Goal: Task Accomplishment & Management: Use online tool/utility

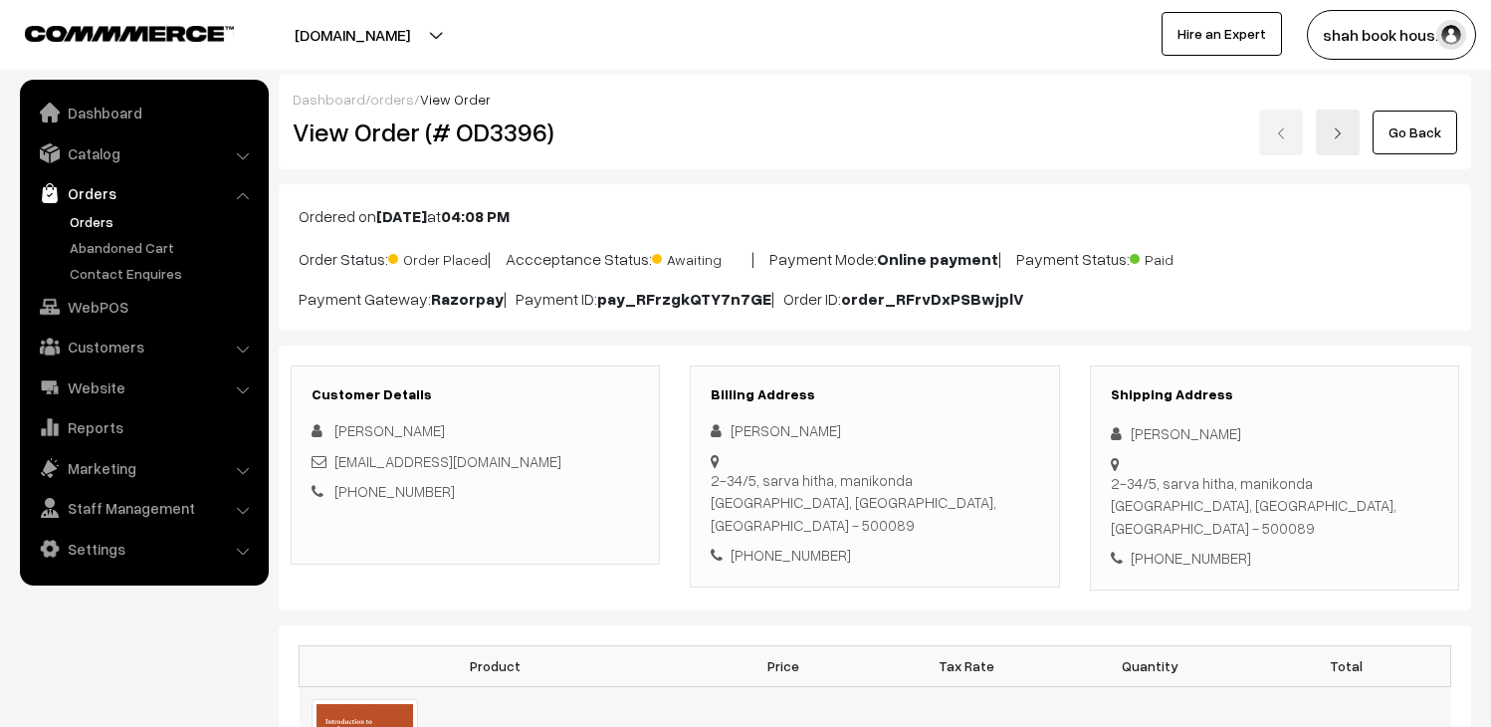
scroll to position [221, 0]
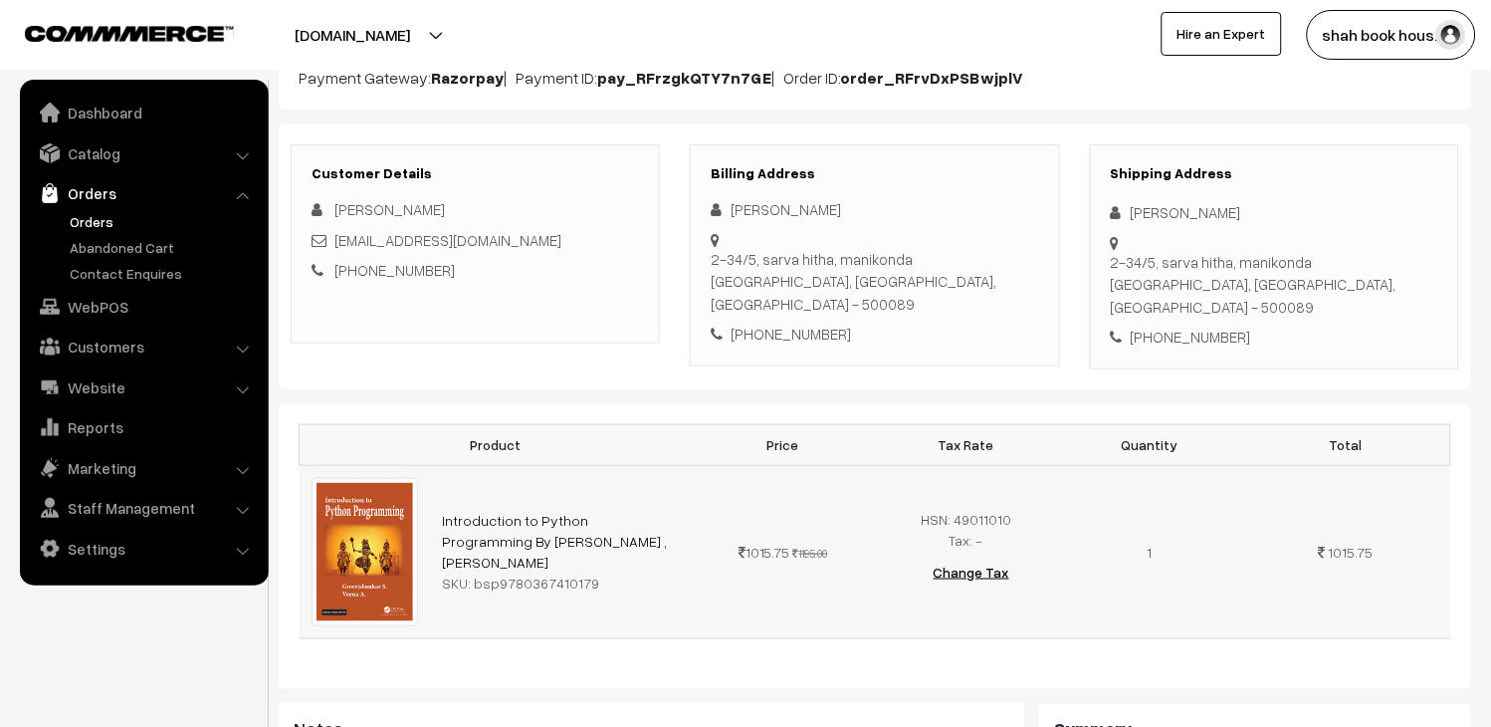
click at [642, 564] on td "Introduction to Python Programming By Gowrishankar S. ,Veena A. SKU: bsp9780367…" at bounding box center [561, 551] width 262 height 173
click at [72, 224] on link "Orders" at bounding box center [163, 221] width 197 height 21
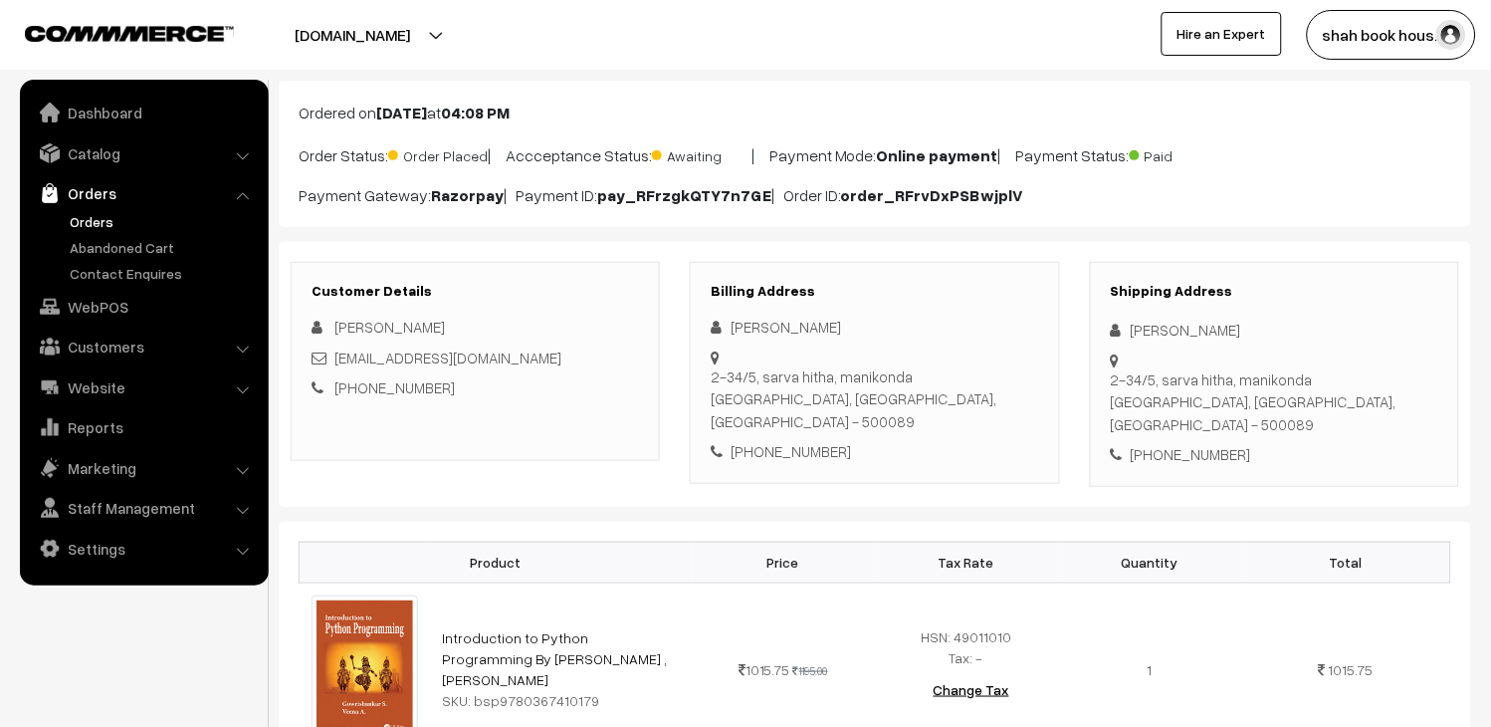
scroll to position [0, 0]
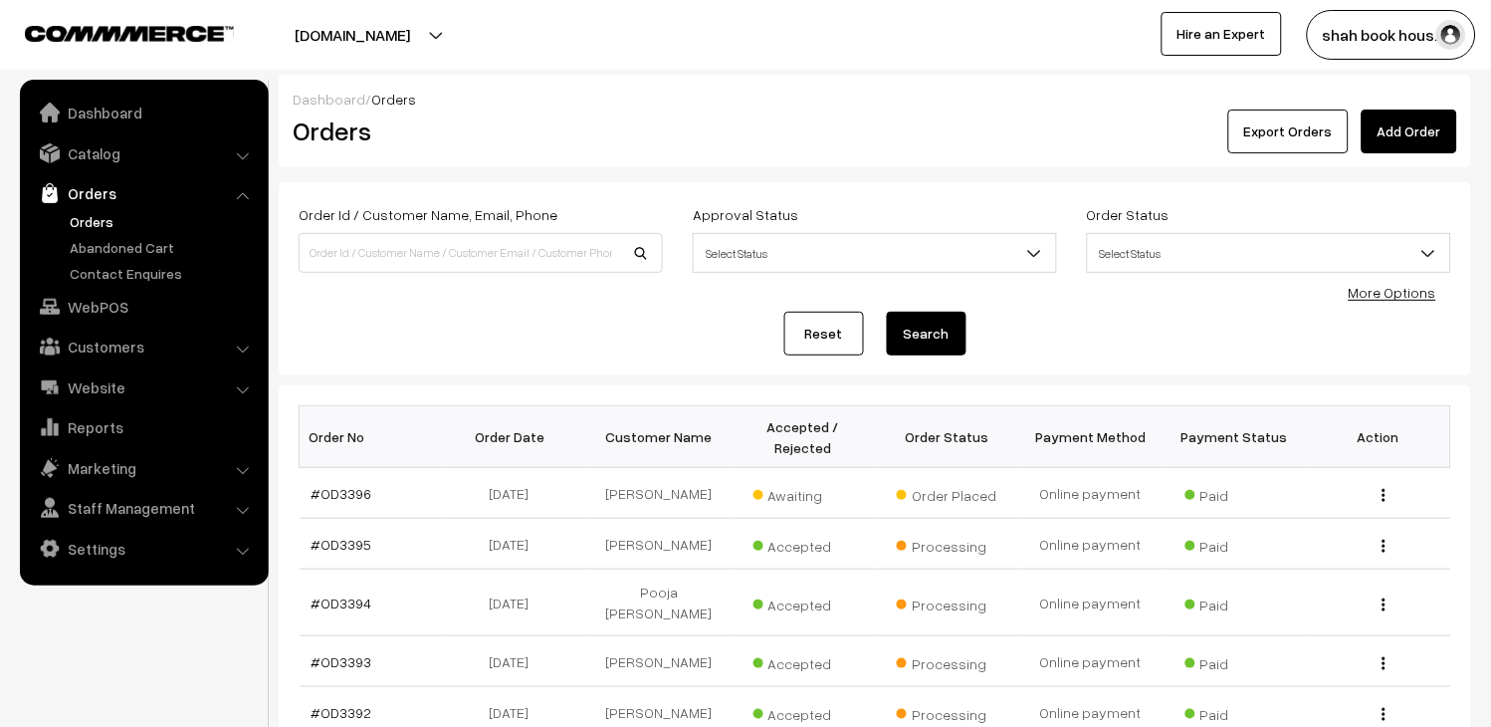
click at [122, 215] on link "Orders" at bounding box center [163, 221] width 197 height 21
click at [350, 499] on link "#OD3396" at bounding box center [342, 493] width 61 height 17
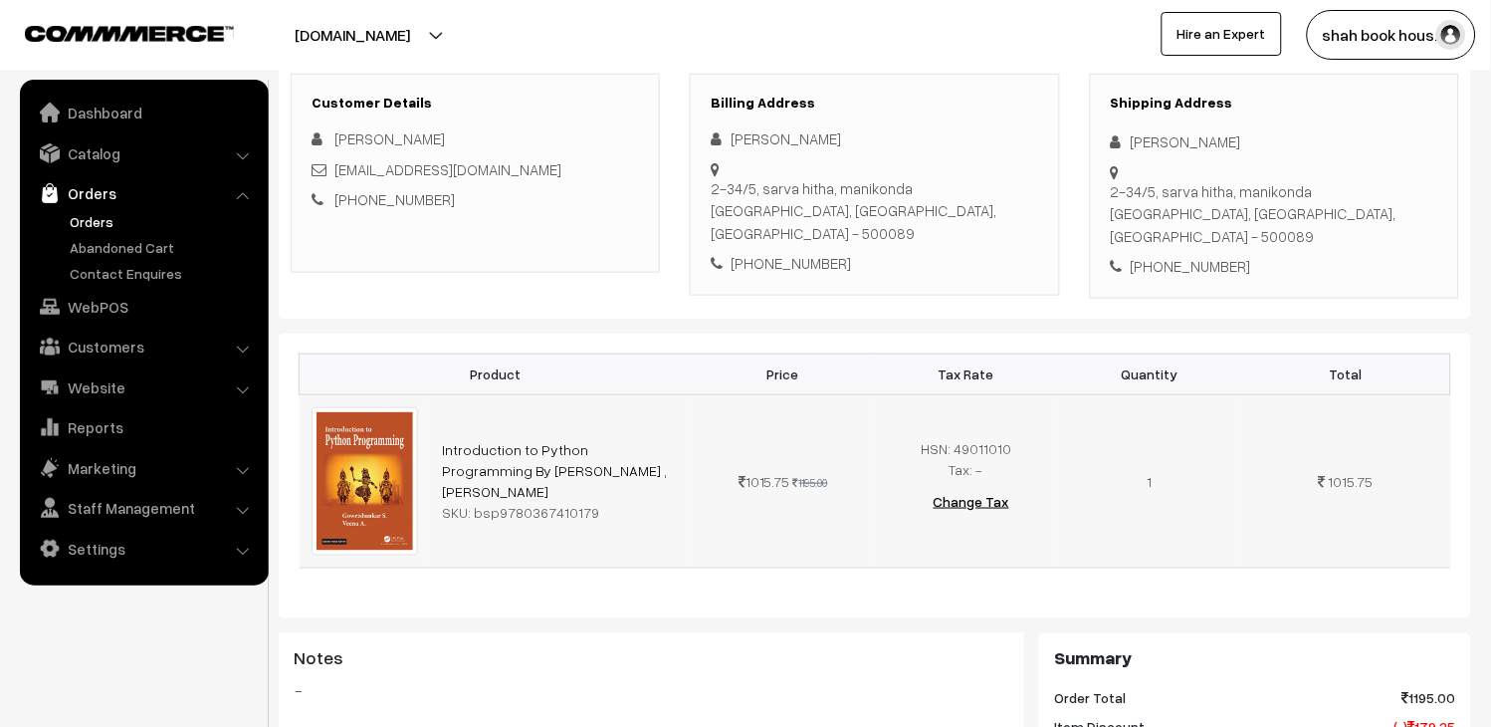
scroll to position [331, 0]
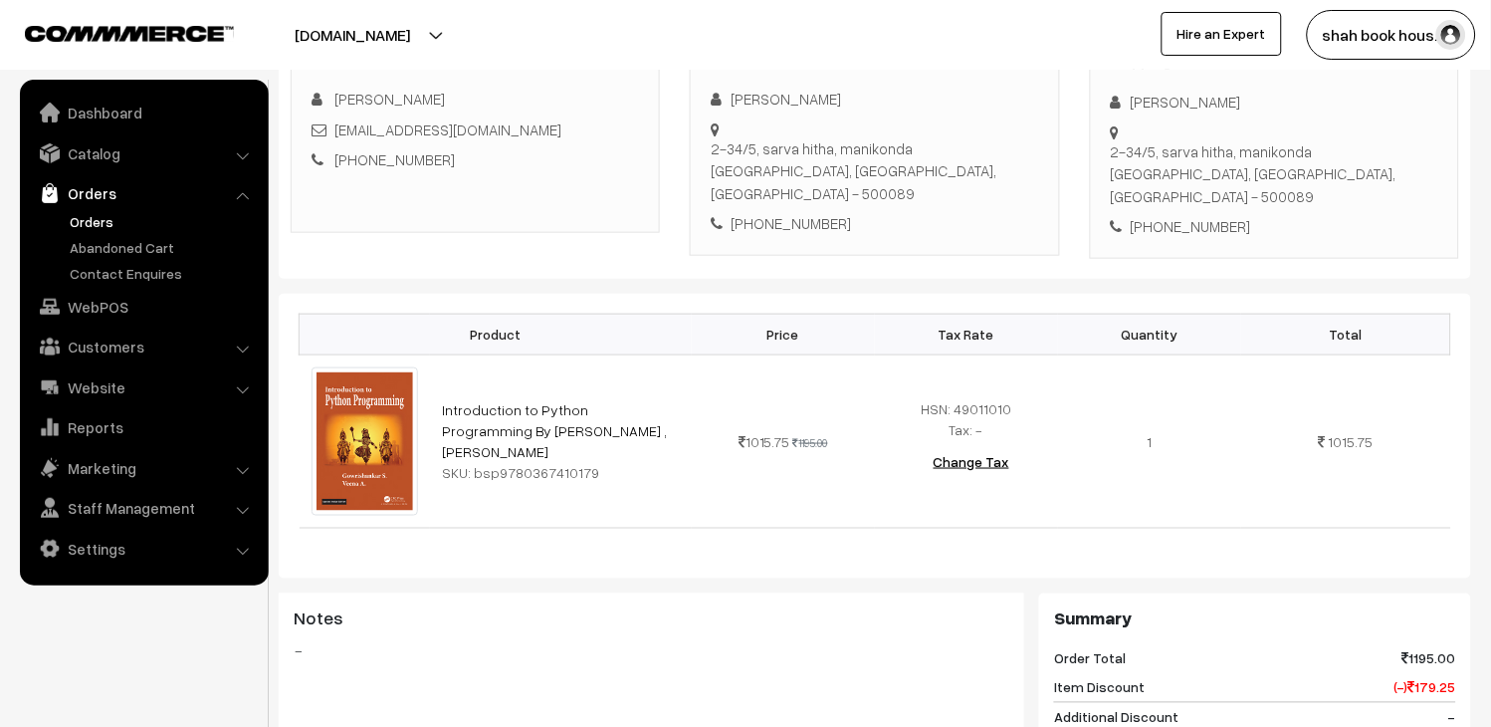
click at [78, 217] on link "Orders" at bounding box center [163, 221] width 197 height 21
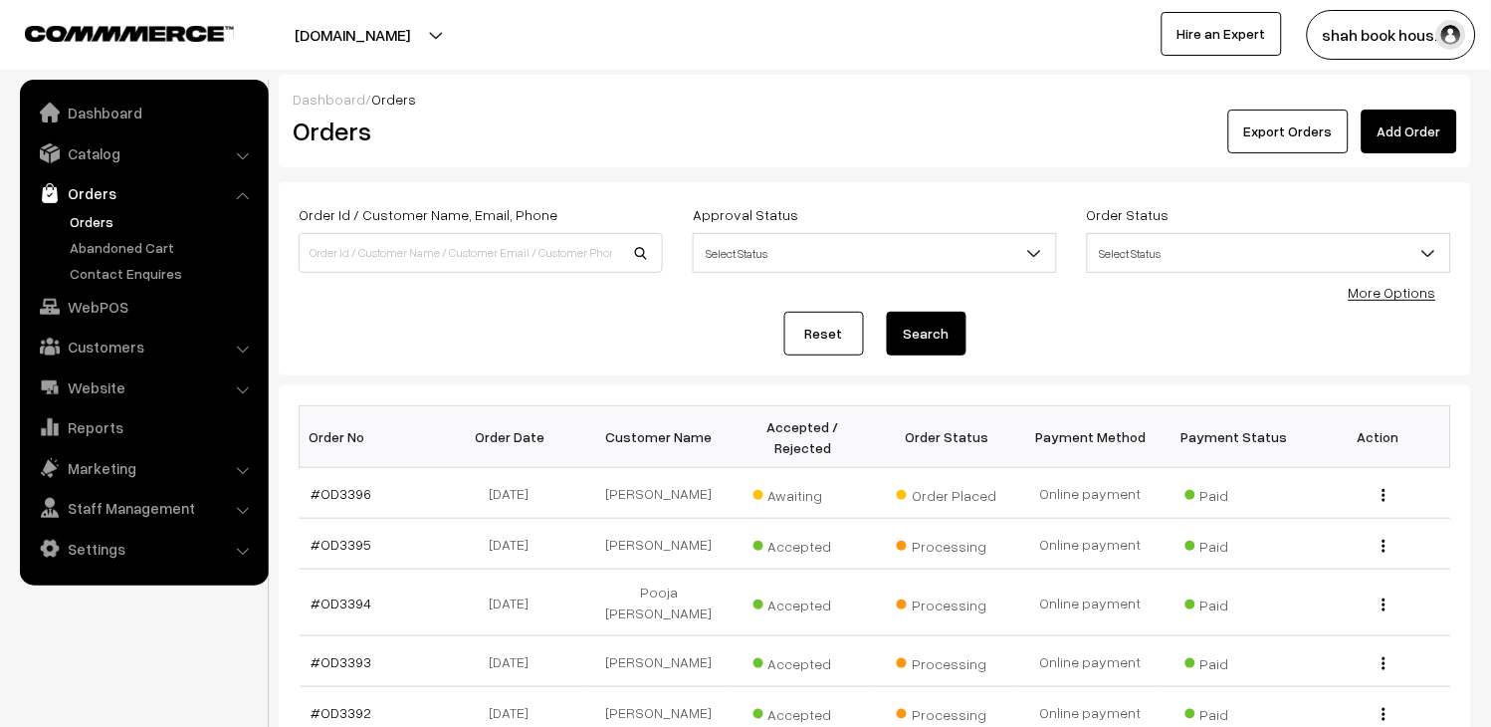
click at [84, 222] on link "Orders" at bounding box center [163, 221] width 197 height 21
click at [88, 216] on link "Orders" at bounding box center [163, 221] width 197 height 21
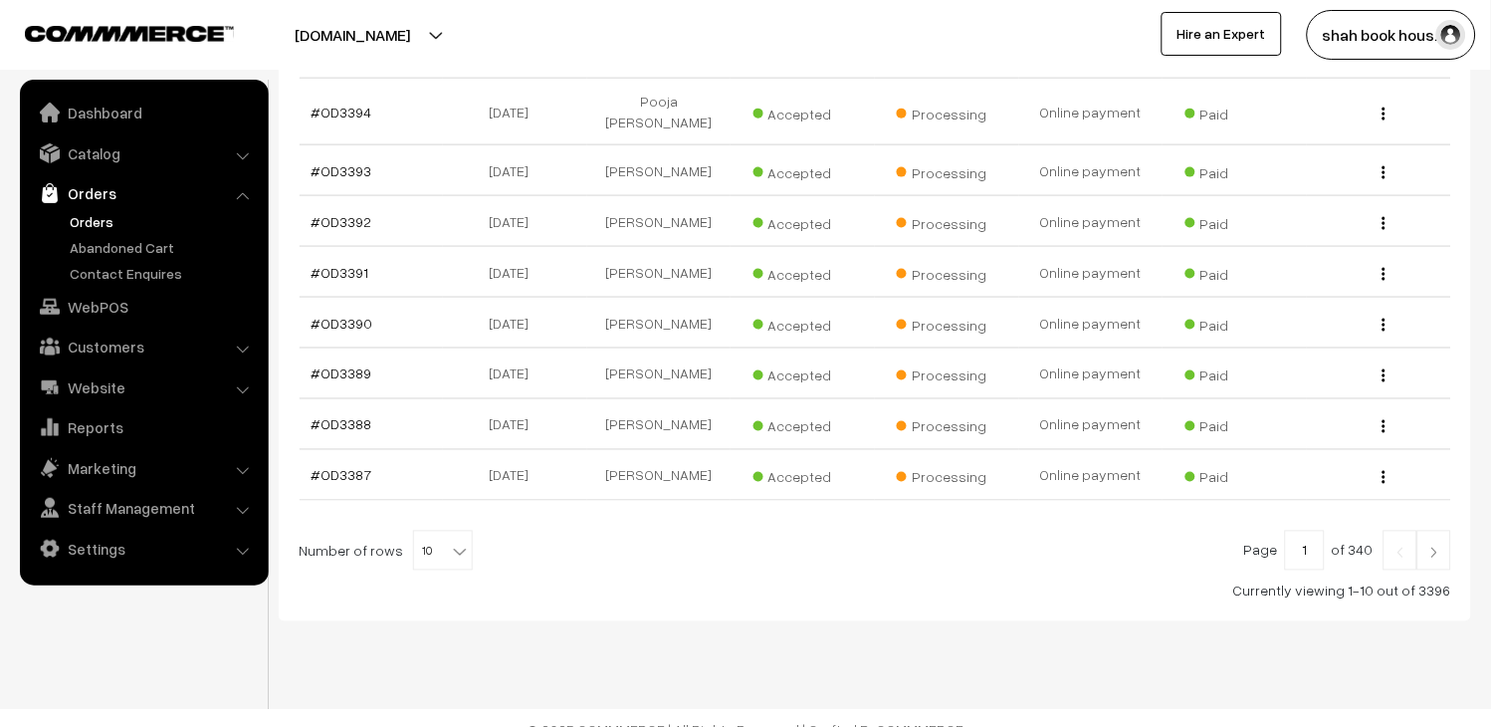
scroll to position [516, 0]
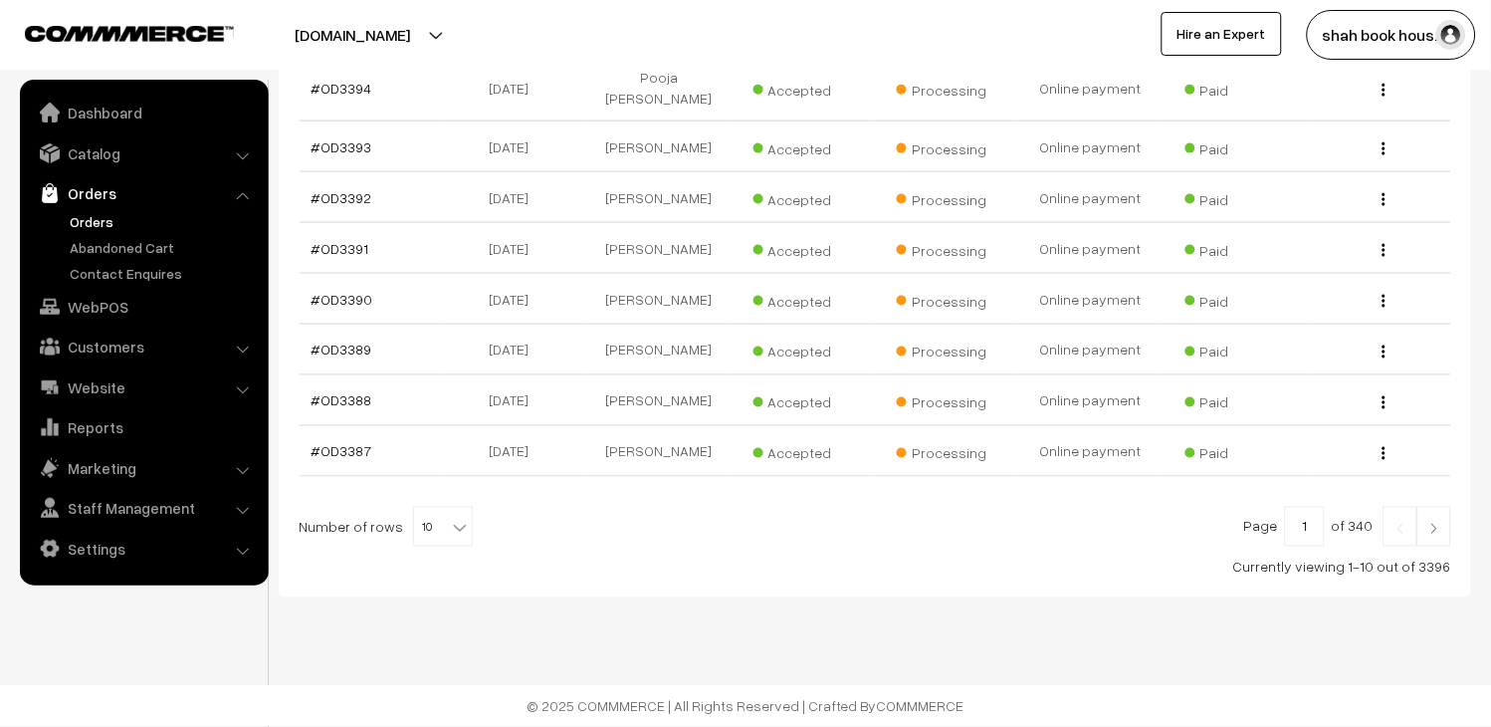
click at [1429, 515] on link at bounding box center [1434, 527] width 34 height 40
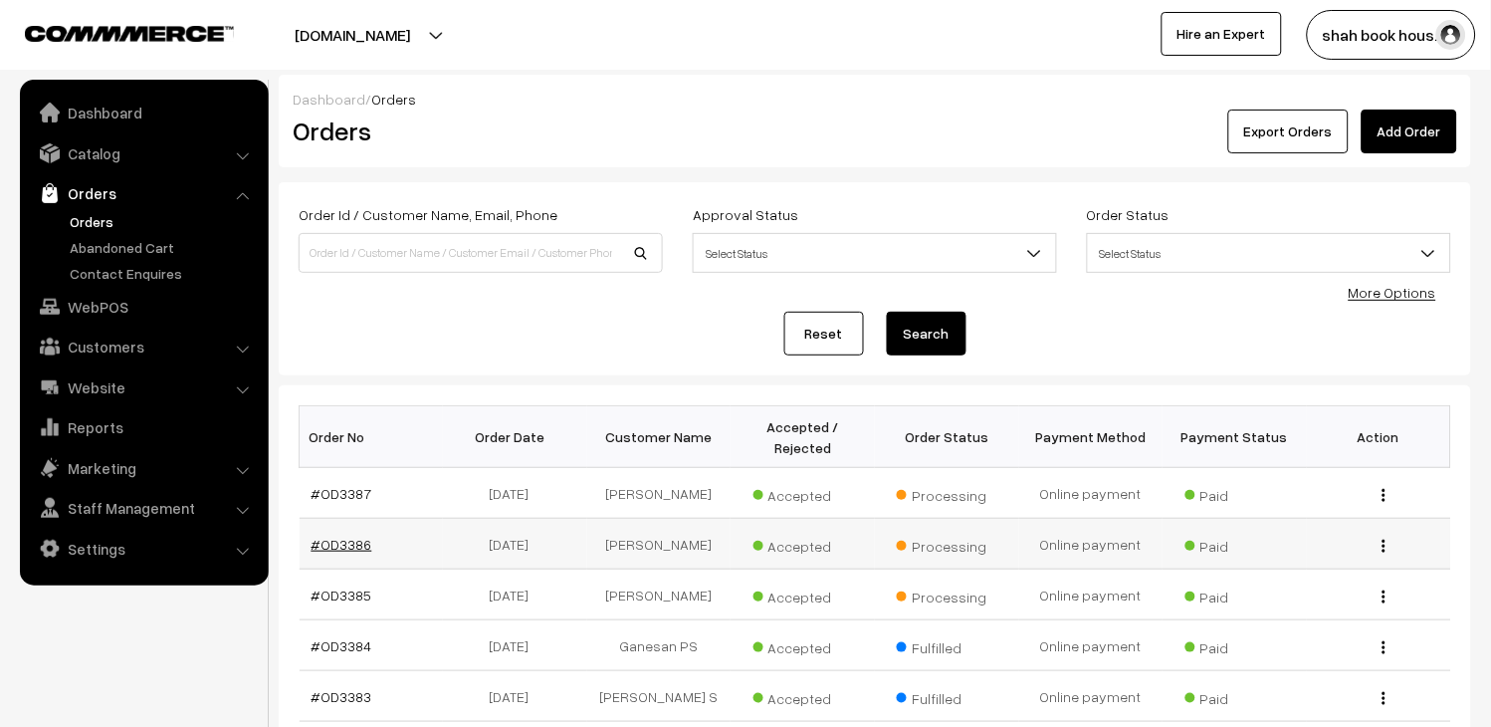
click at [338, 552] on link "#OD3386" at bounding box center [342, 543] width 61 height 17
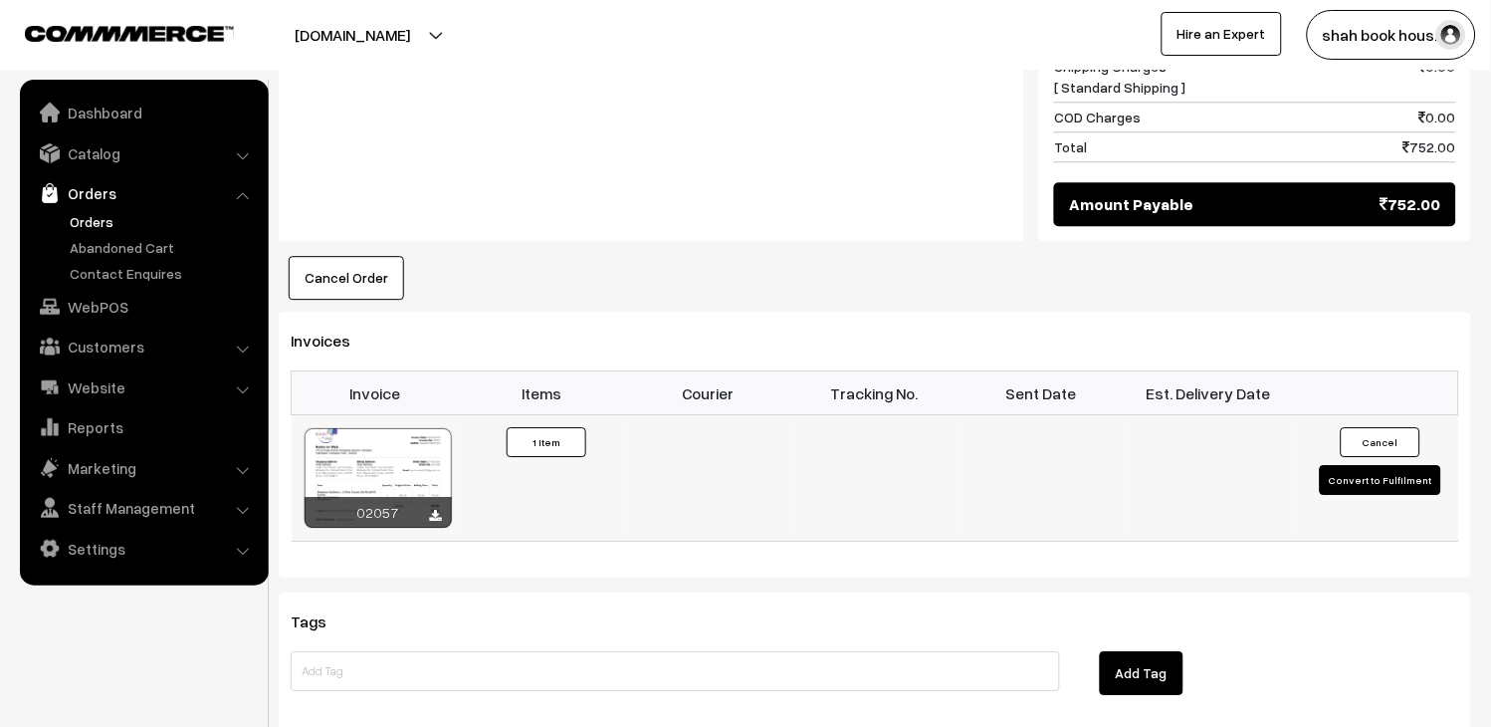
click at [1386, 465] on button "Convert to Fulfilment" at bounding box center [1380, 480] width 121 height 30
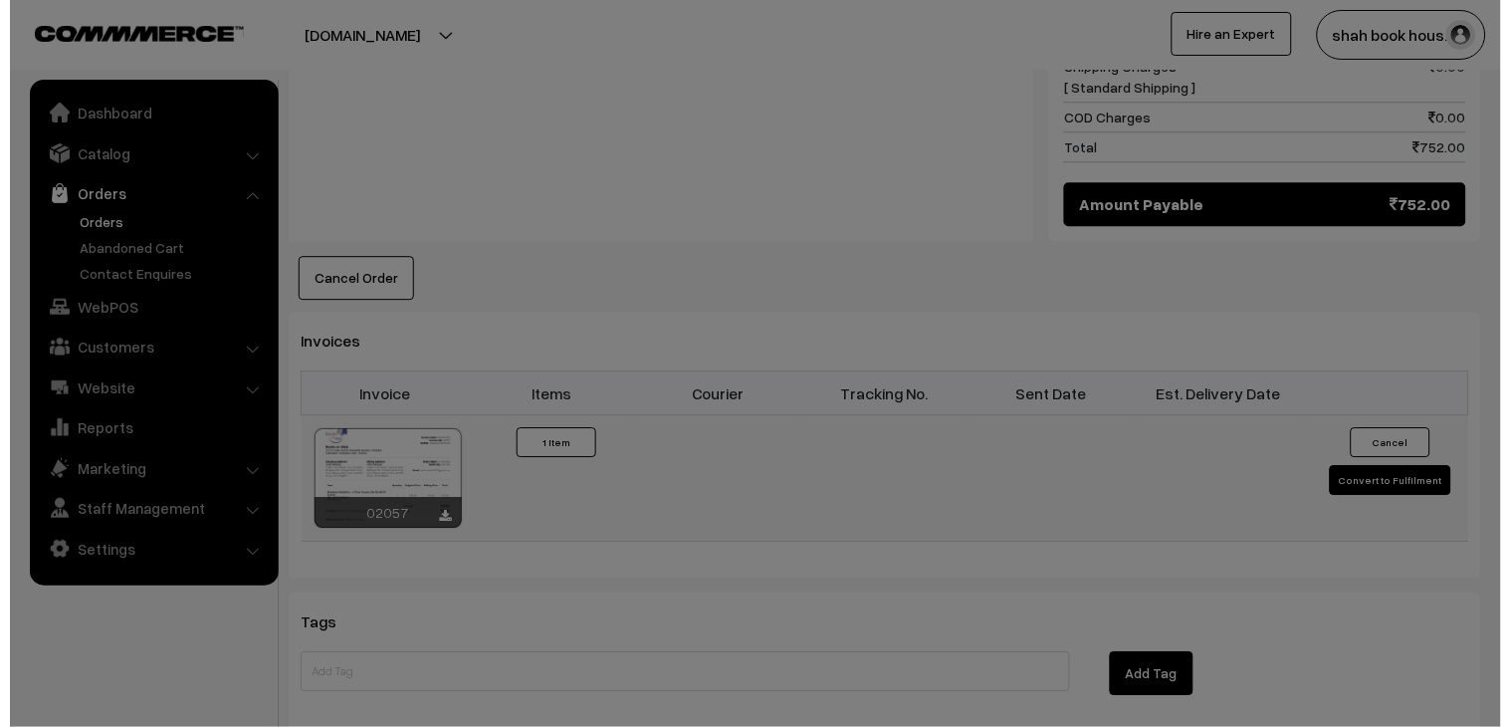
scroll to position [1109, 0]
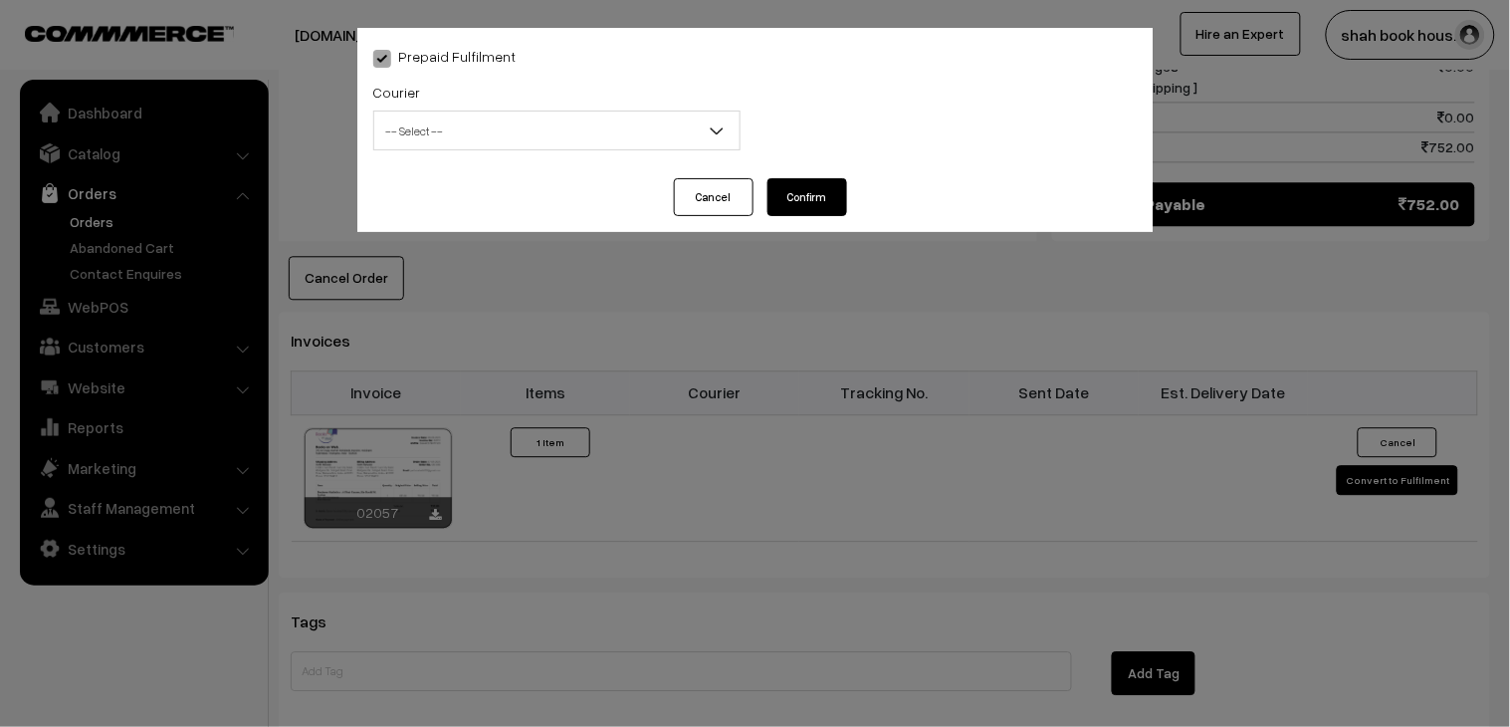
click at [466, 126] on span "-- Select --" at bounding box center [556, 130] width 365 height 35
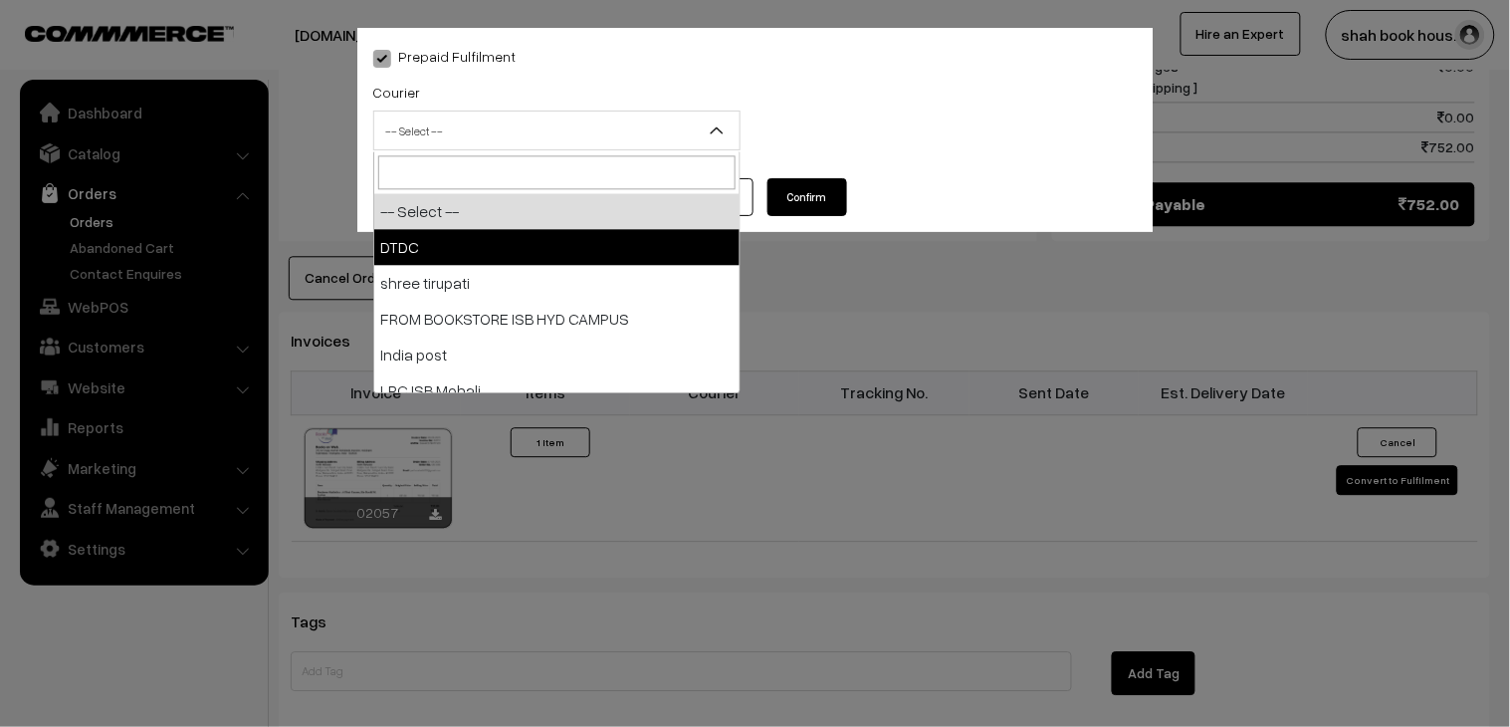
select select "1"
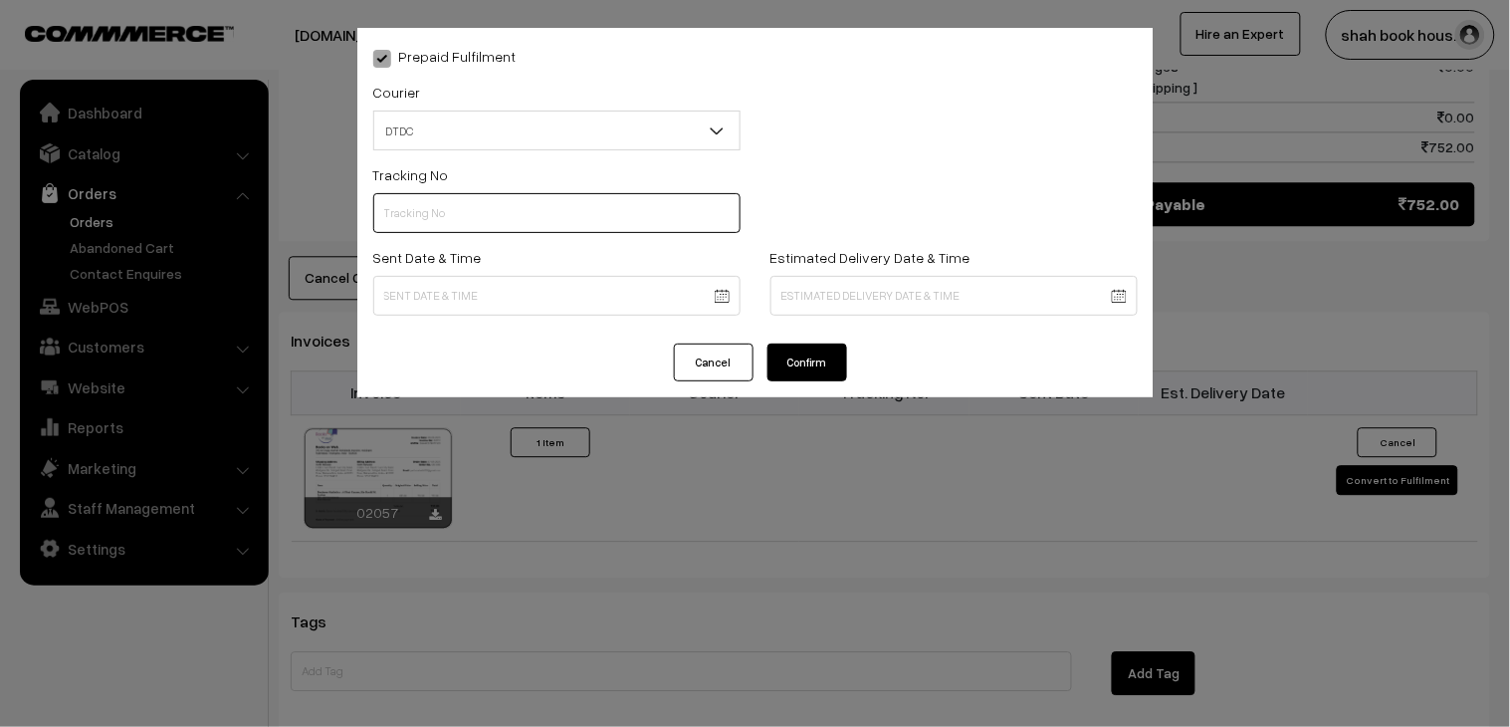
click at [434, 207] on input "text" at bounding box center [556, 213] width 367 height 40
type input "h84036594"
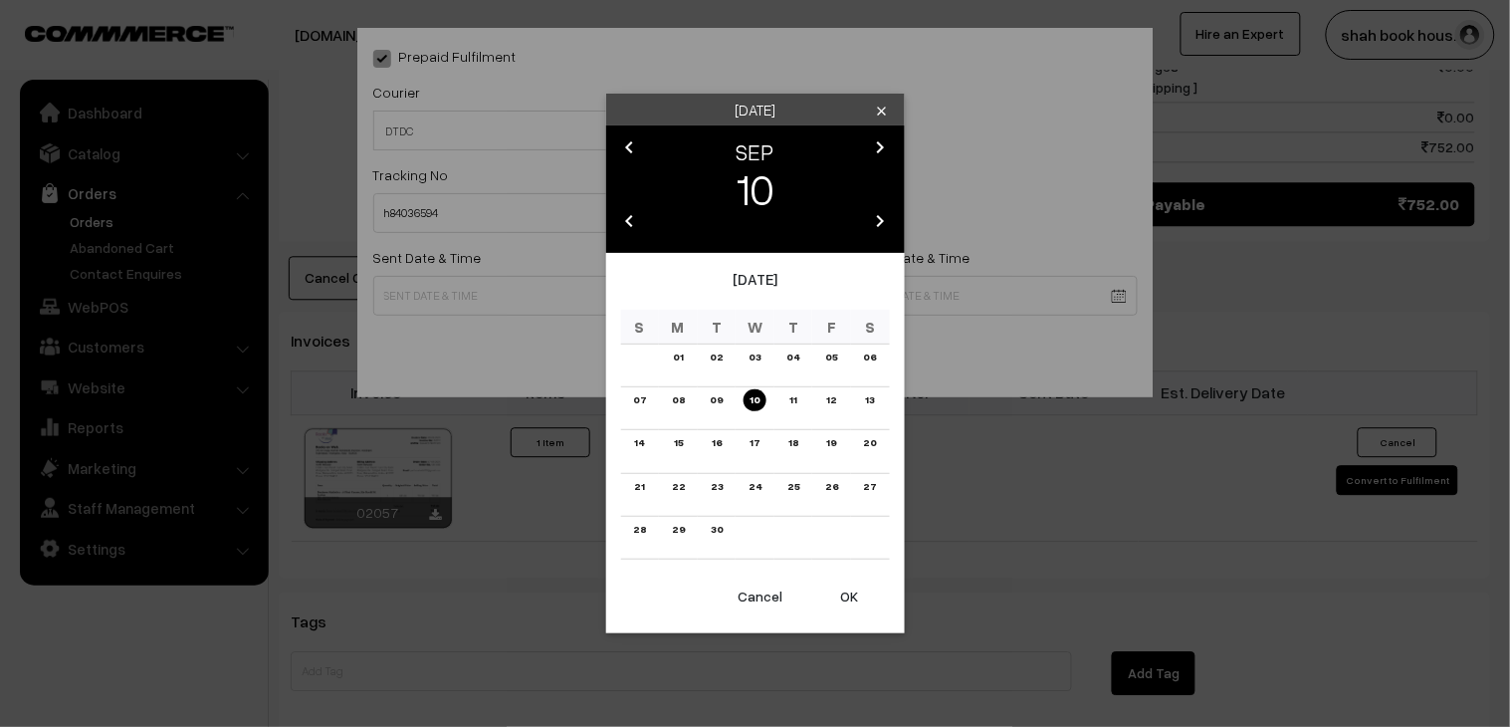
click at [464, 297] on body "Thank you for showing interest. Our team will call you shortly. Close booksonwe…" at bounding box center [755, 48] width 1510 height 2315
click at [727, 400] on link "09" at bounding box center [716, 399] width 25 height 21
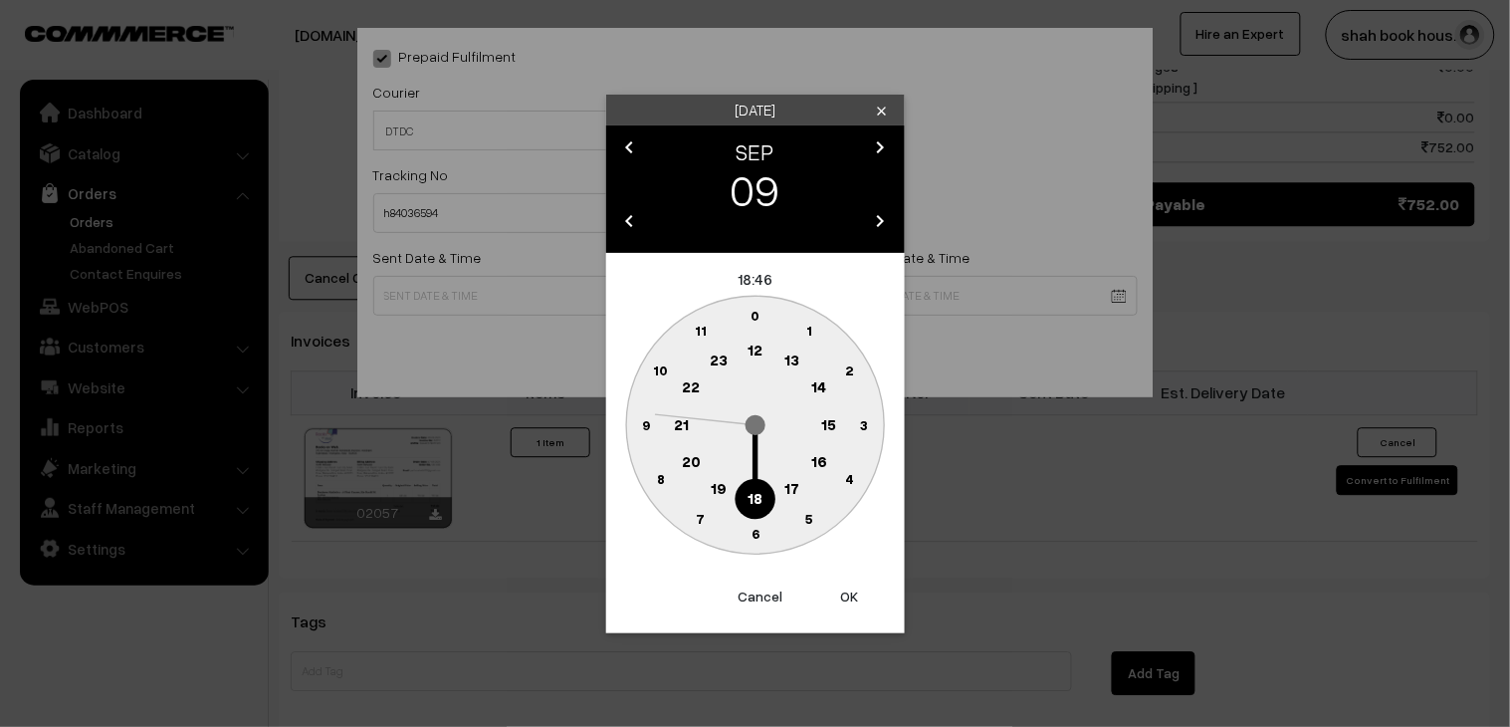
click at [752, 490] on text "18" at bounding box center [754, 497] width 15 height 18
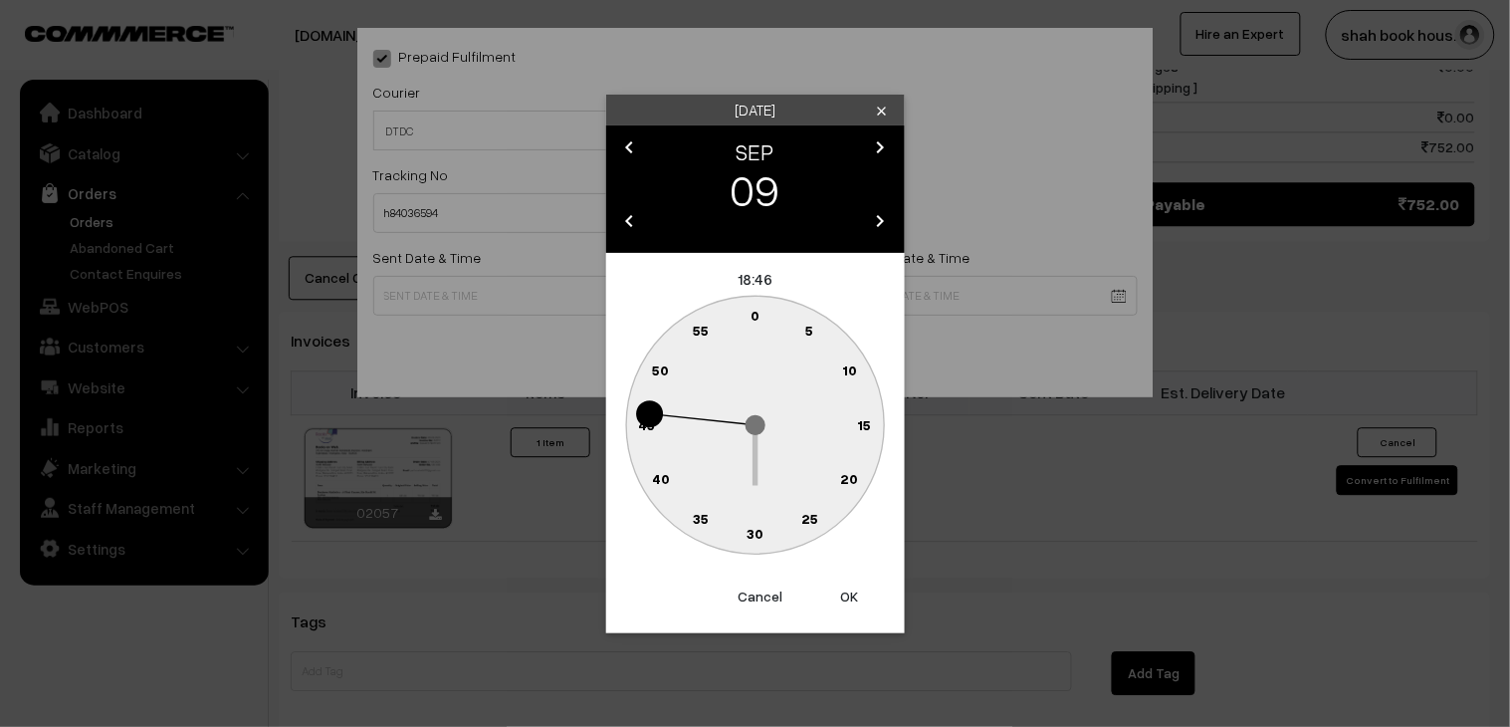
click at [759, 529] on text "30" at bounding box center [754, 533] width 17 height 17
type input "09-09-2025 18:30"
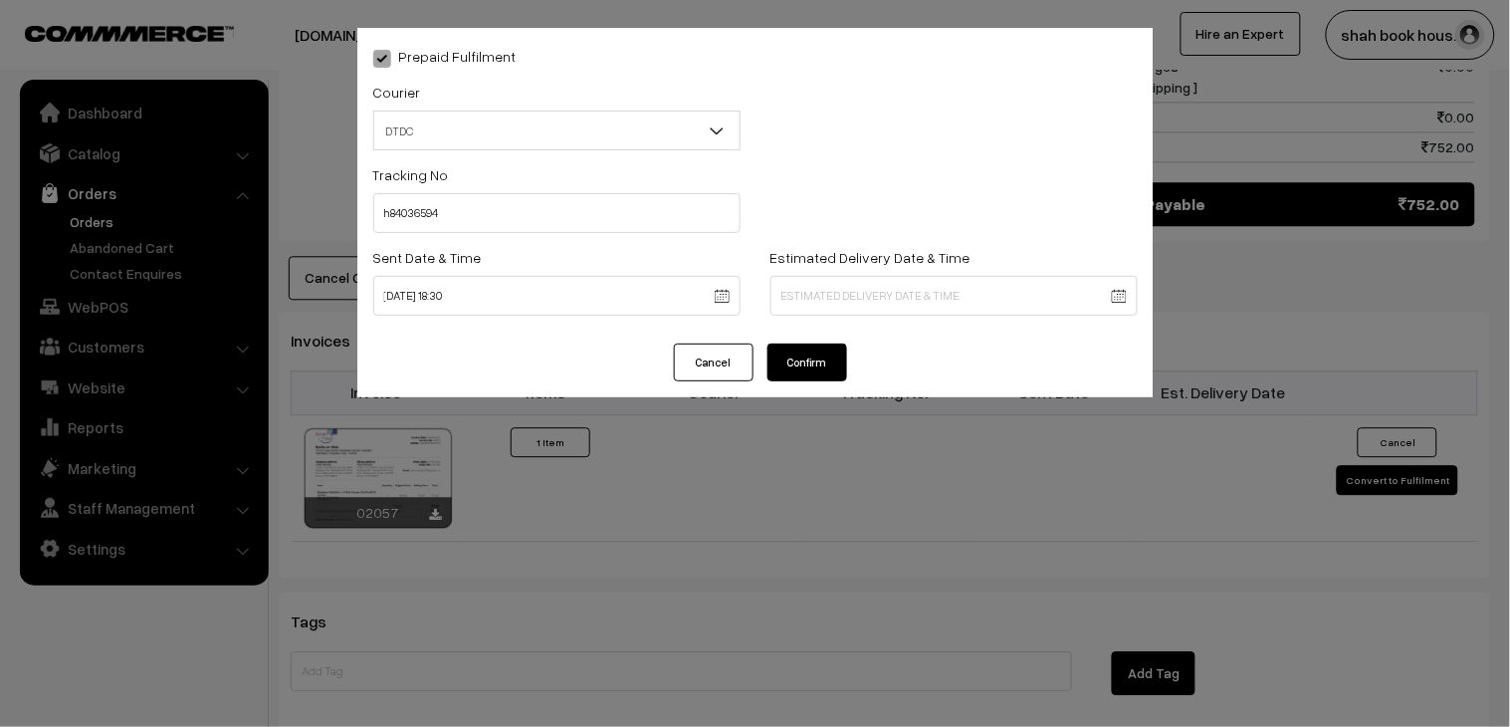
click at [812, 355] on button "Confirm" at bounding box center [807, 362] width 80 height 38
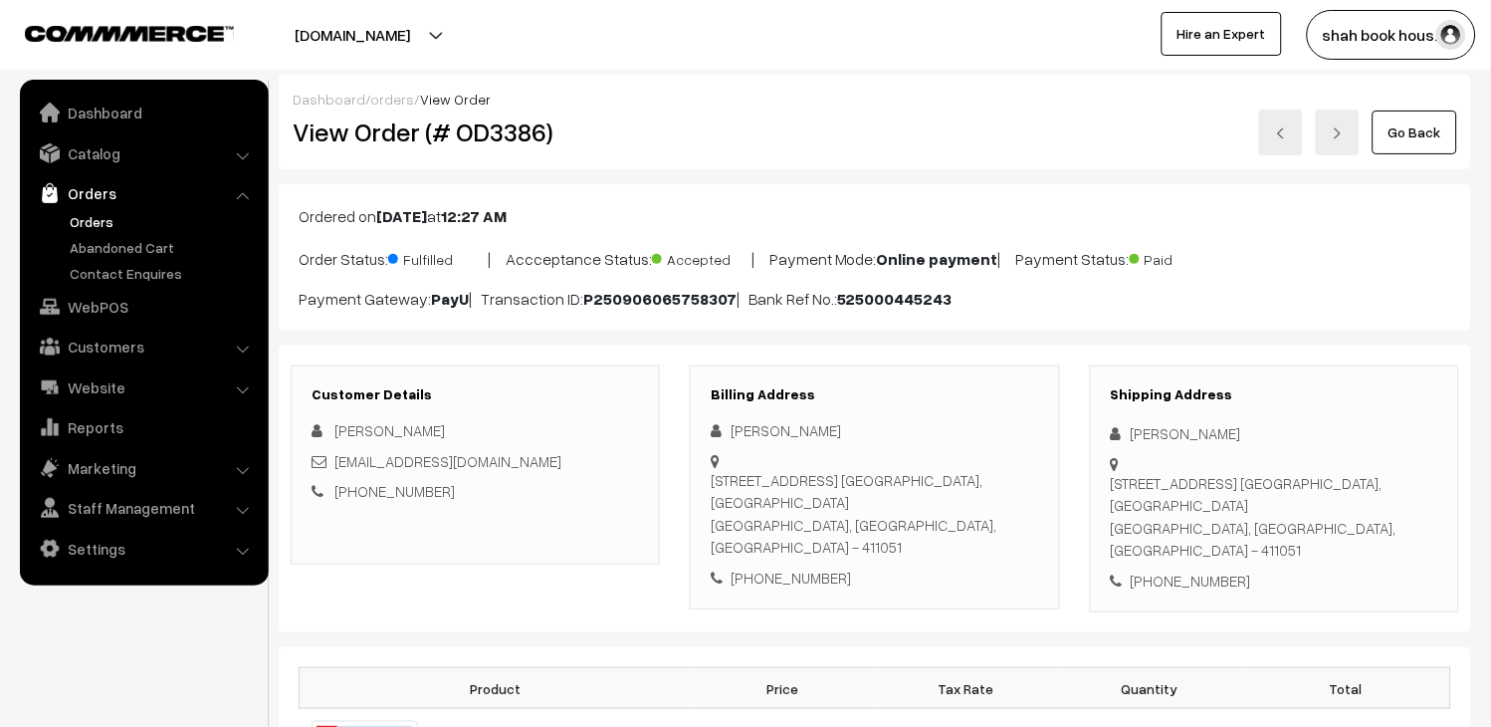
click at [1421, 139] on link "Go Back" at bounding box center [1415, 132] width 85 height 44
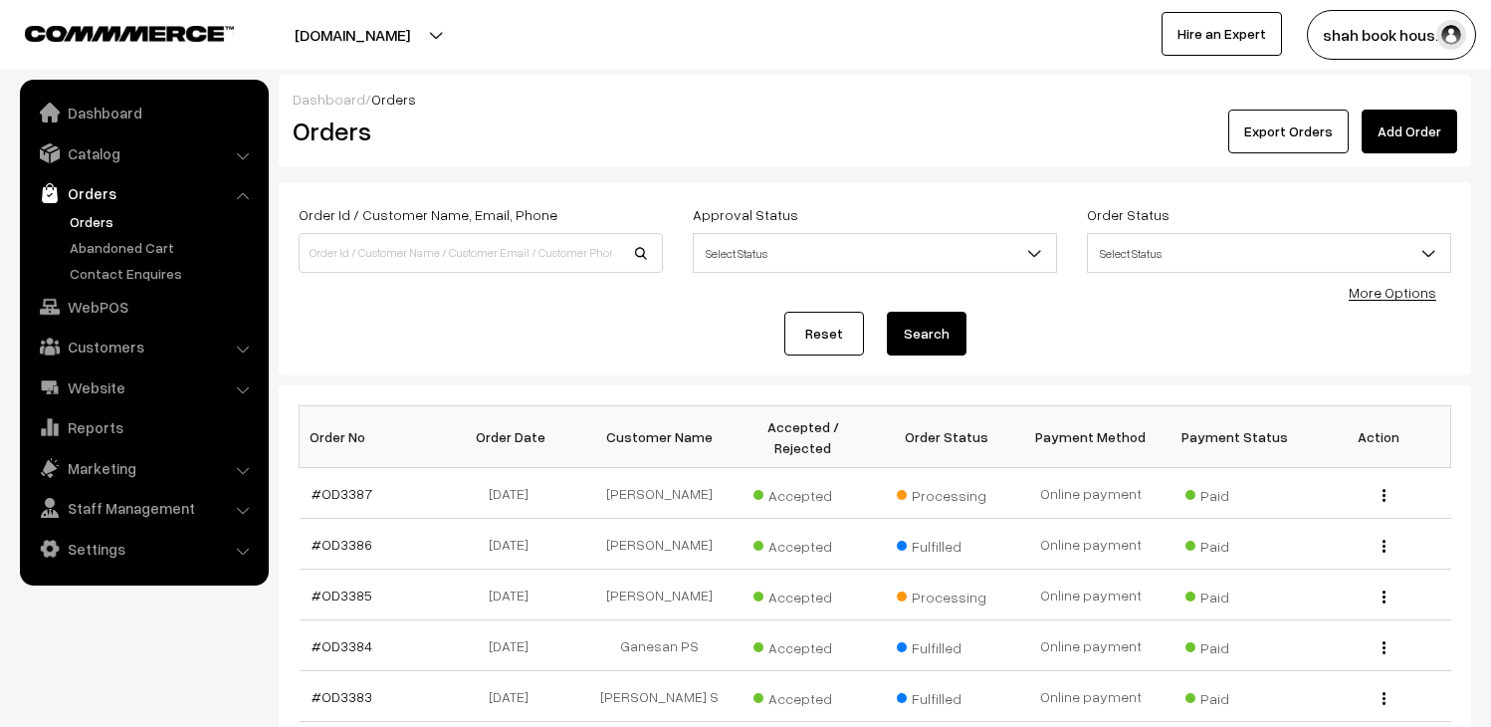
scroll to position [110, 0]
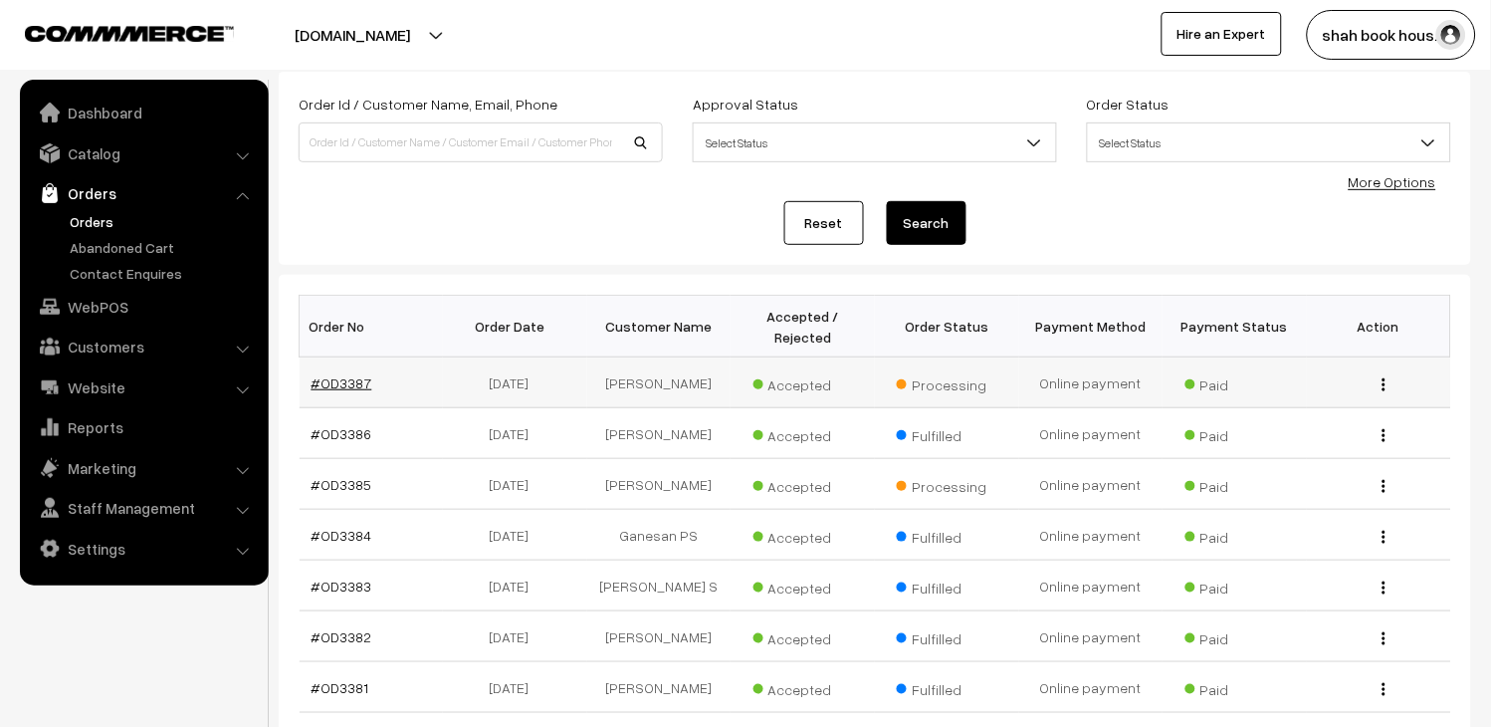
click at [355, 382] on link "#OD3387" at bounding box center [342, 382] width 61 height 17
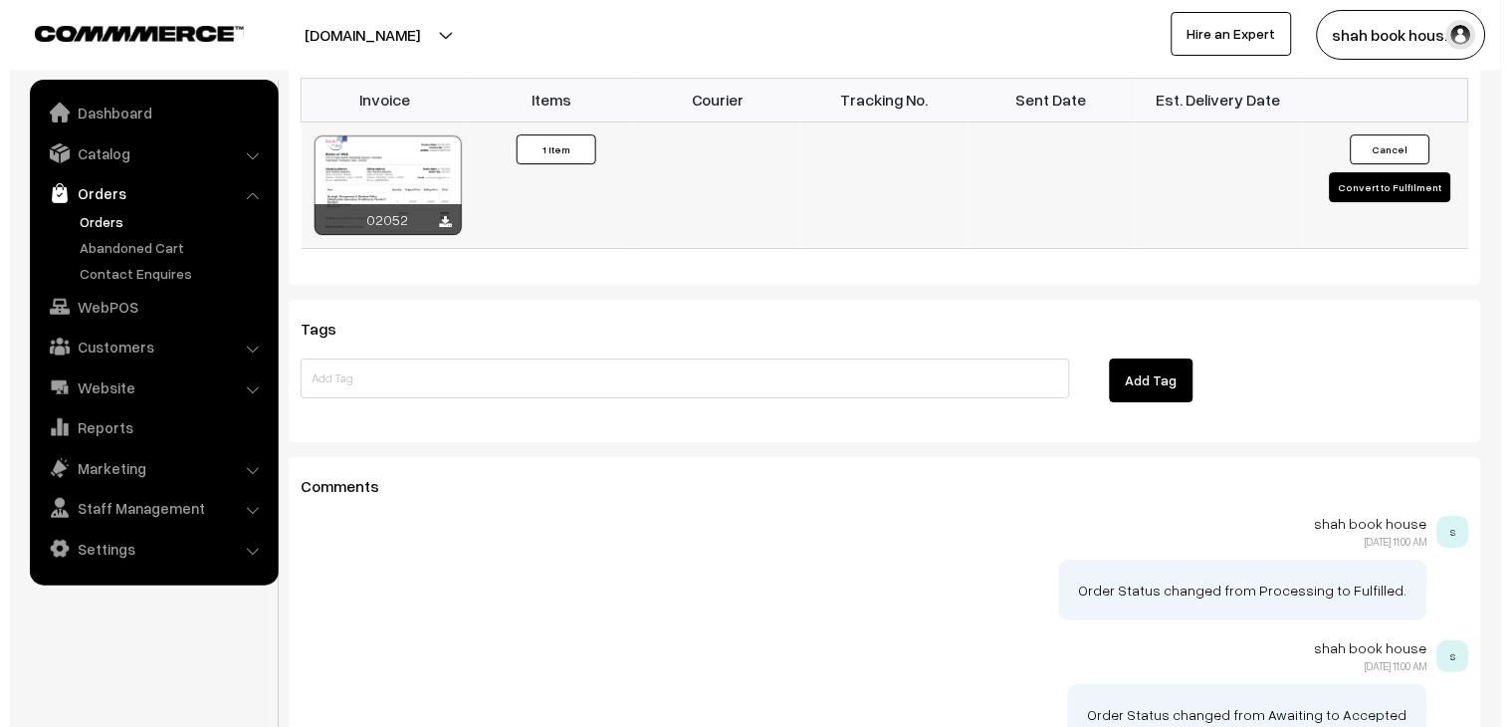
scroll to position [1047, 0]
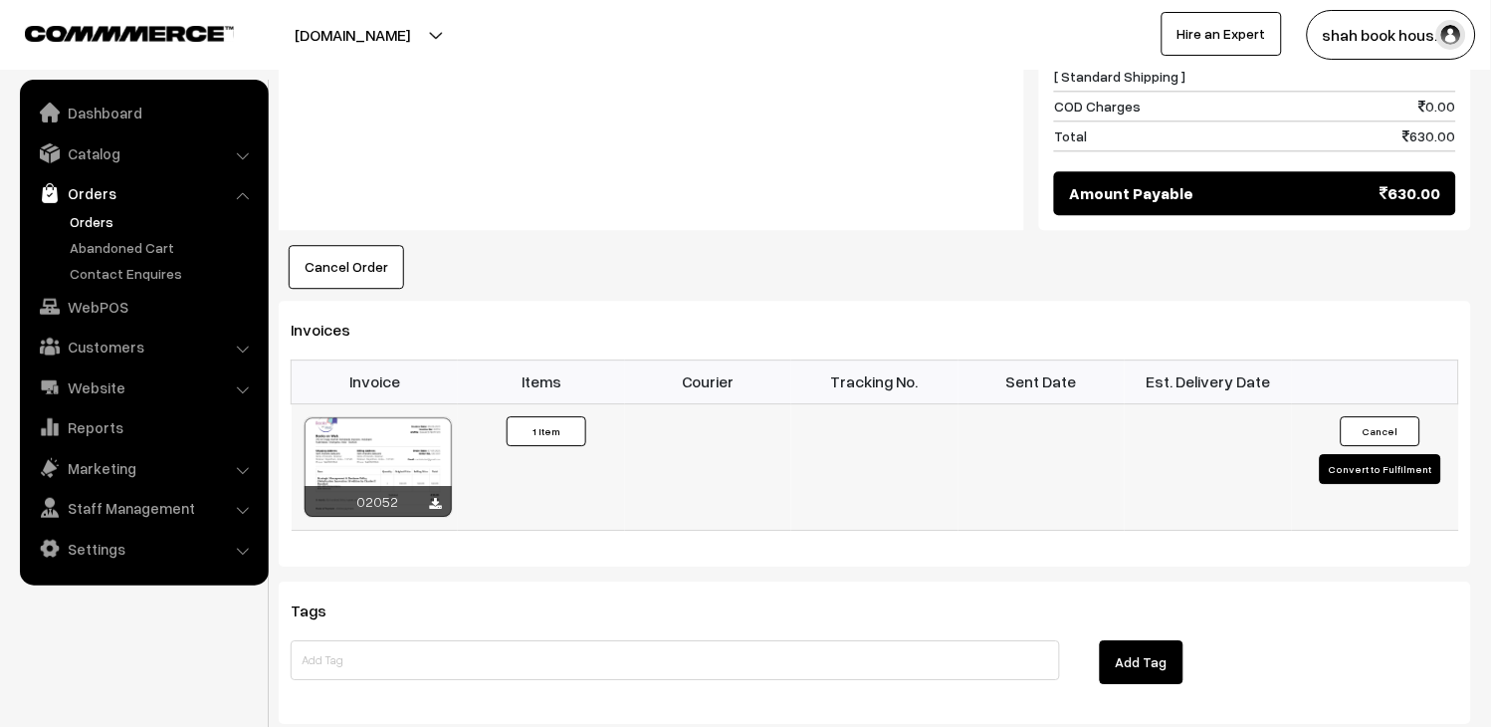
click at [1429, 454] on button "Convert to Fulfilment" at bounding box center [1380, 469] width 121 height 30
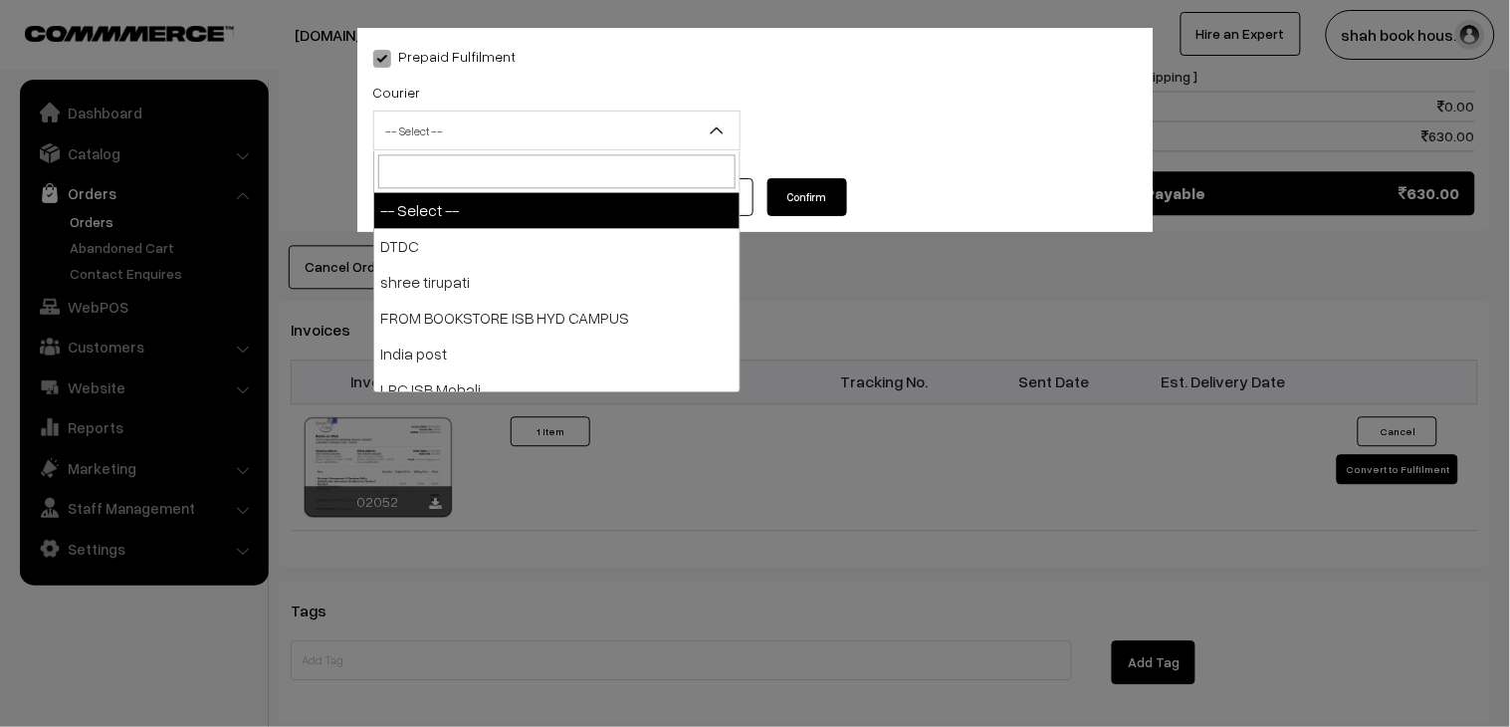
click at [603, 119] on span "-- Select --" at bounding box center [556, 130] width 365 height 35
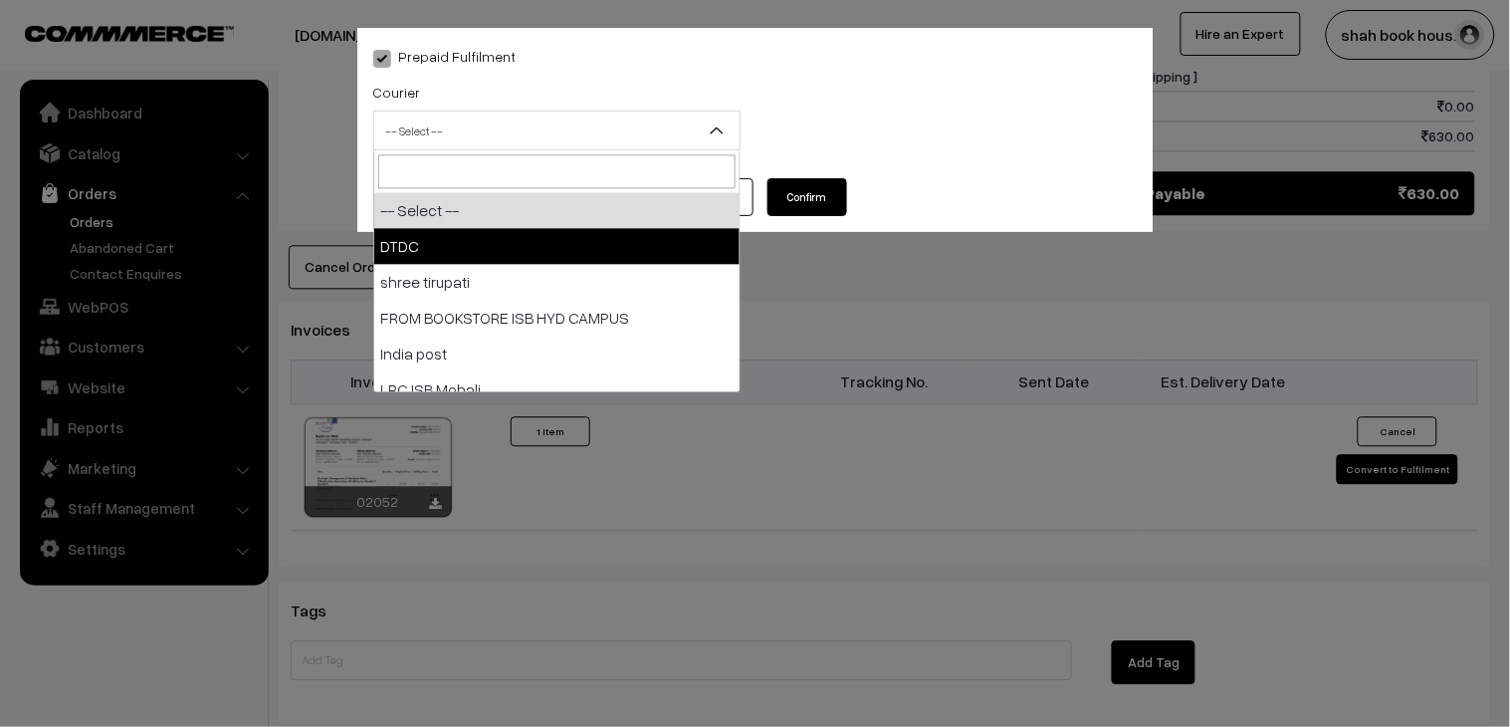
select select "1"
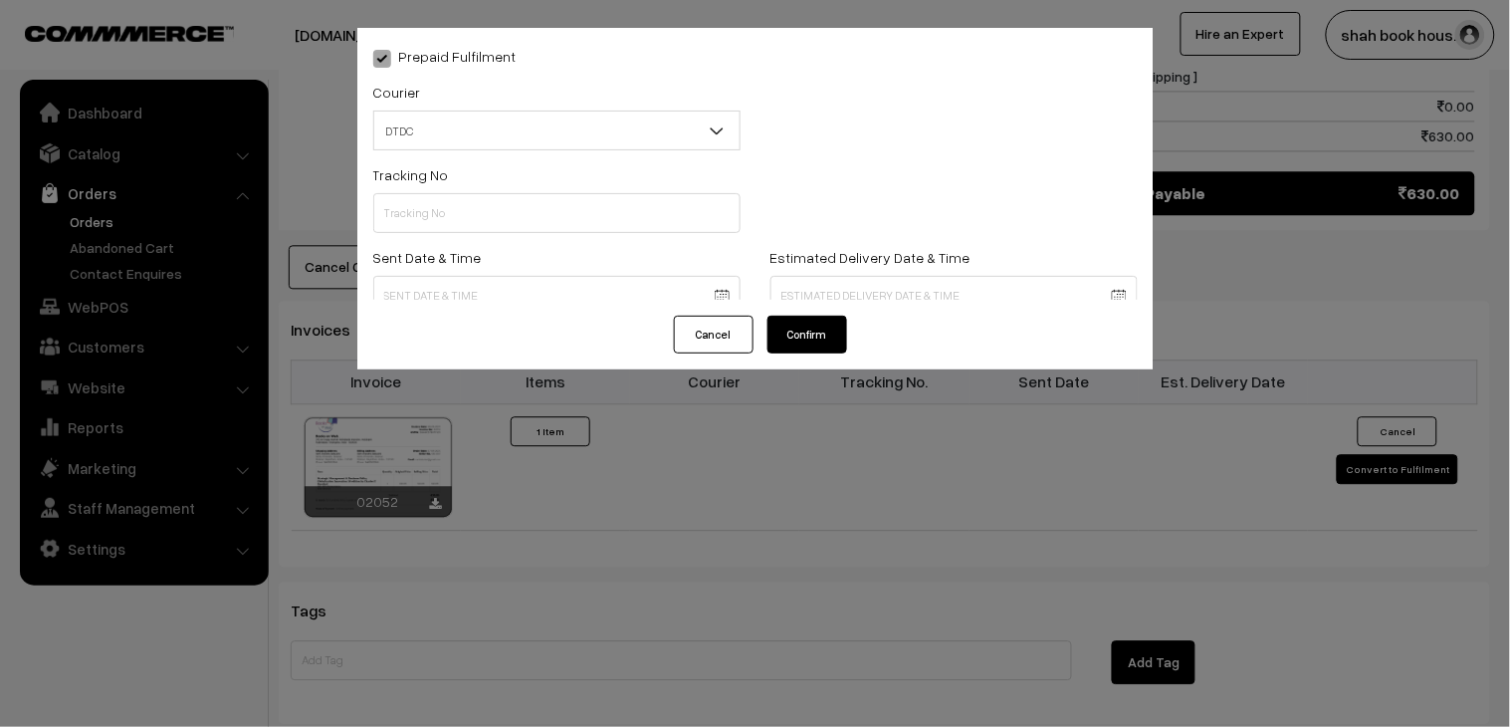
click at [513, 187] on div "Tracking No" at bounding box center [556, 197] width 367 height 71
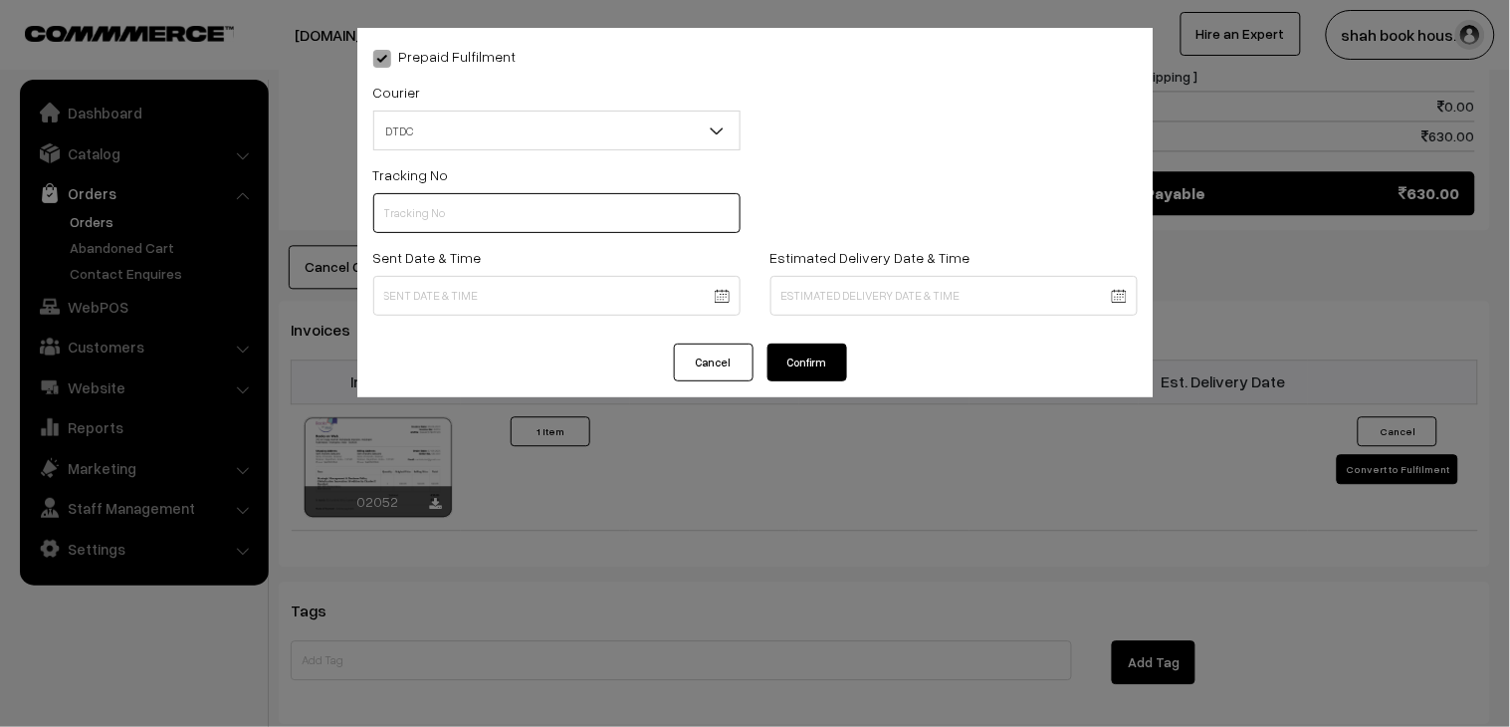
click at [519, 207] on input "text" at bounding box center [556, 213] width 367 height 40
paste input "H84036721"
type input "H84036721"
click at [464, 280] on body "Thank you for showing interest. Our team will call you shortly. Close booksonwe…" at bounding box center [755, 74] width 1510 height 2242
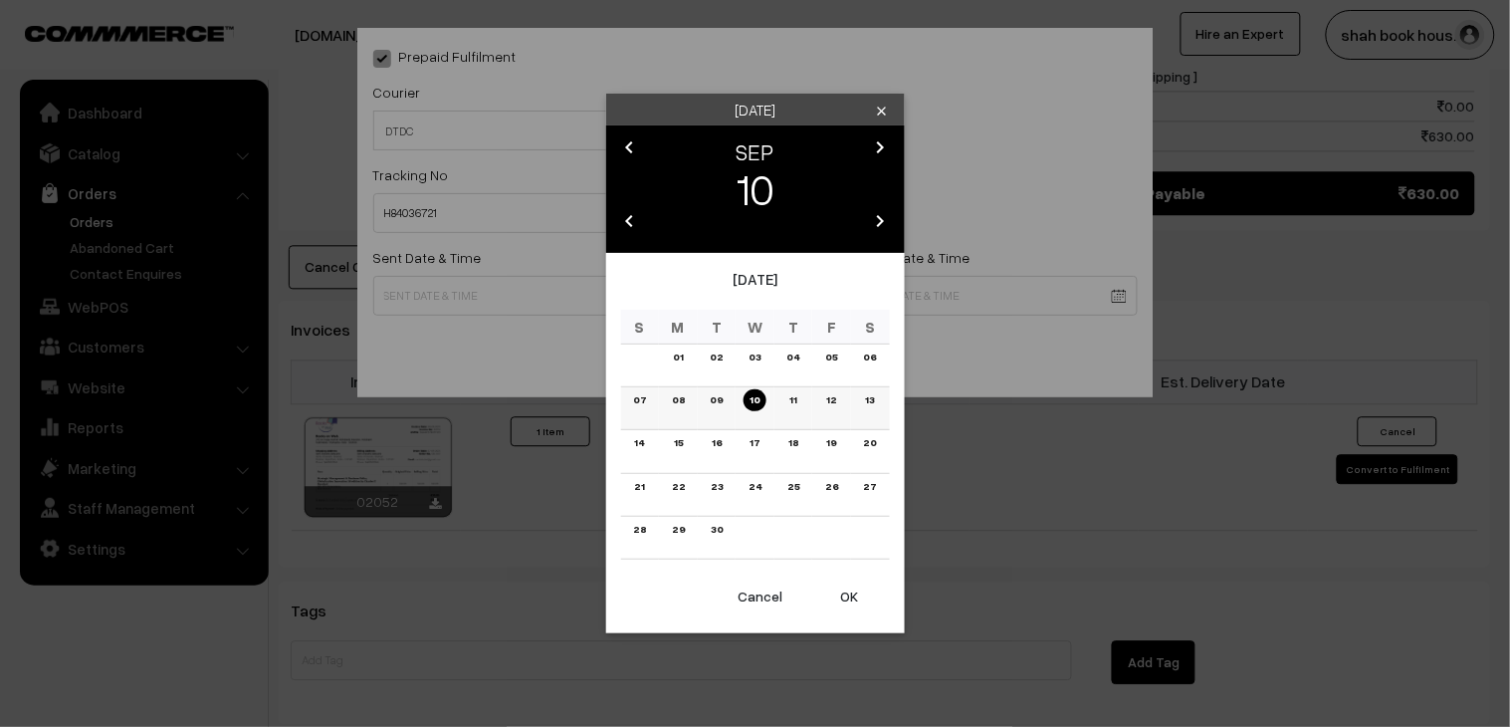
click at [683, 401] on link "08" at bounding box center [678, 399] width 25 height 21
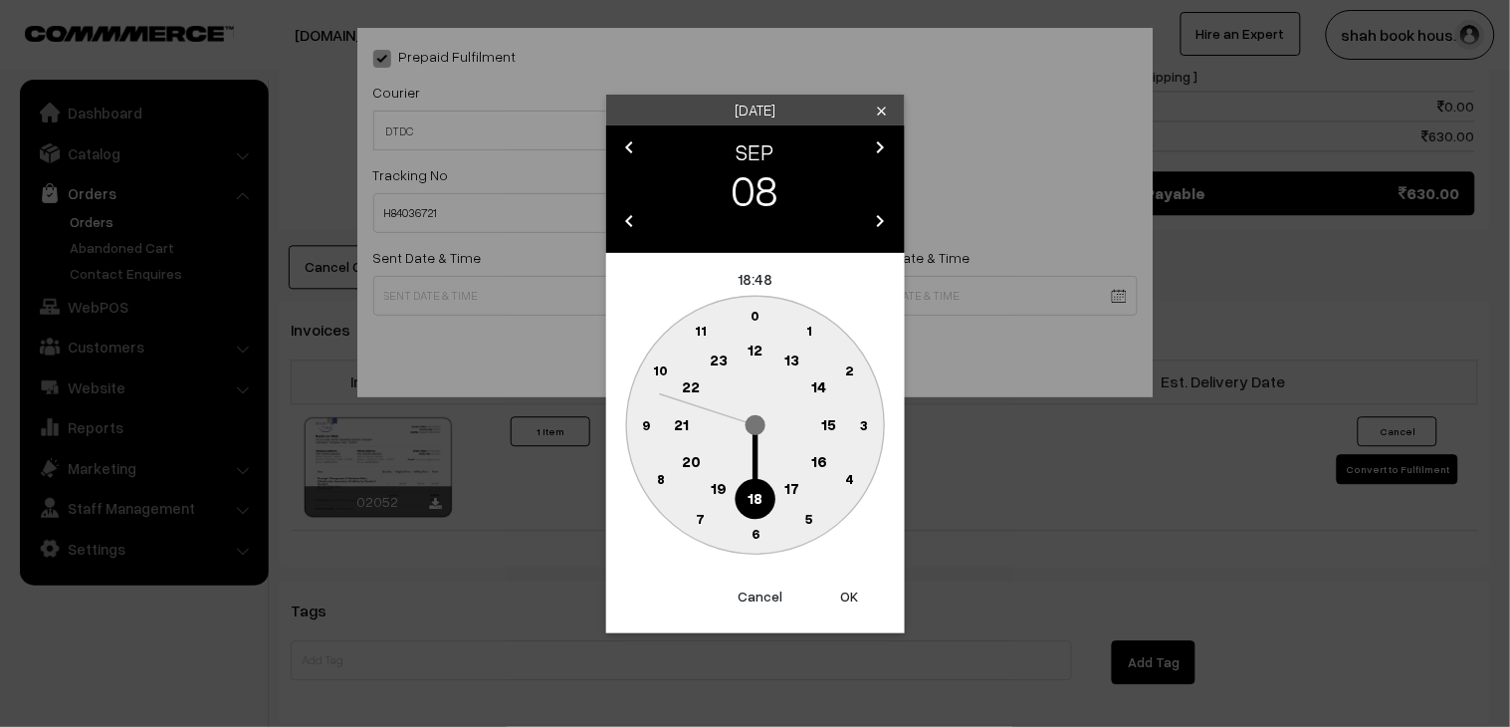
click at [743, 496] on circle at bounding box center [755, 499] width 41 height 41
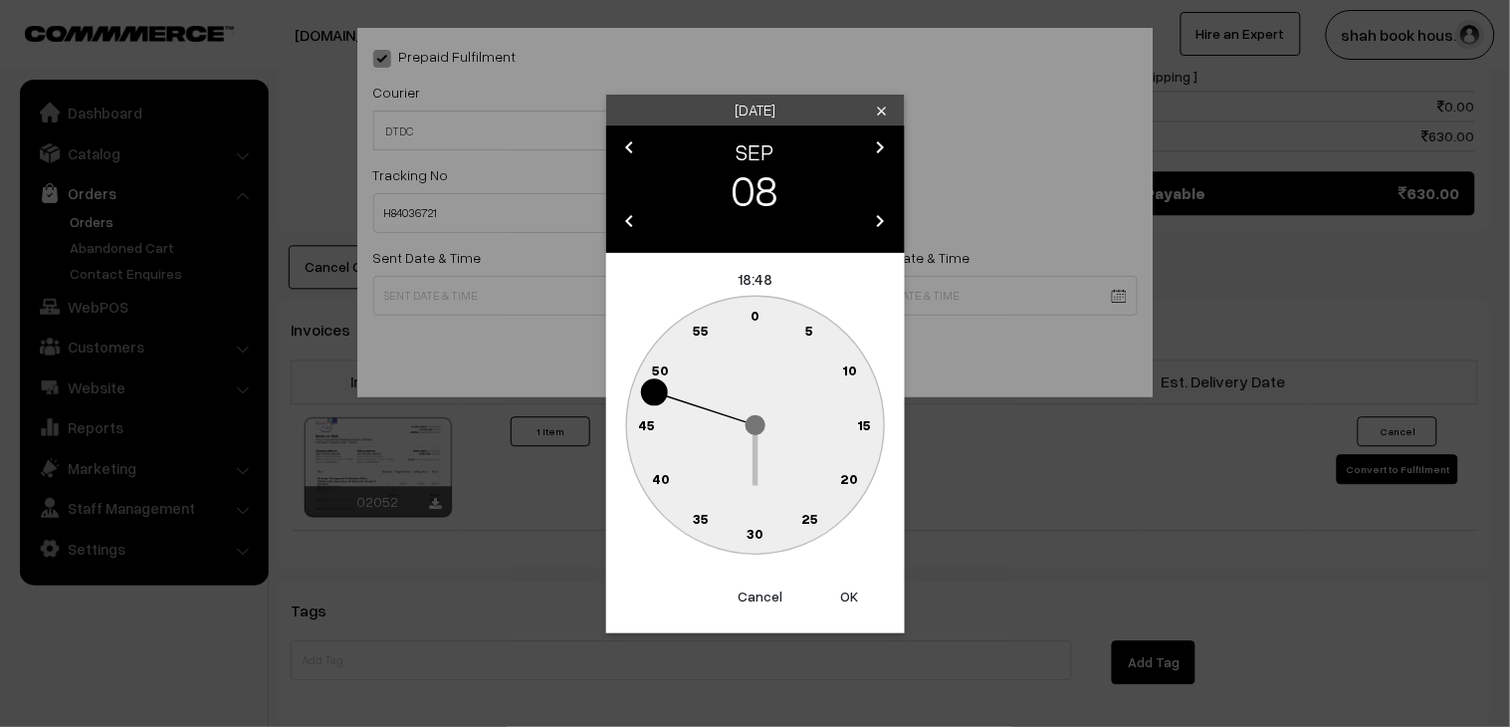
click at [787, 522] on circle at bounding box center [776, 528] width 27 height 27
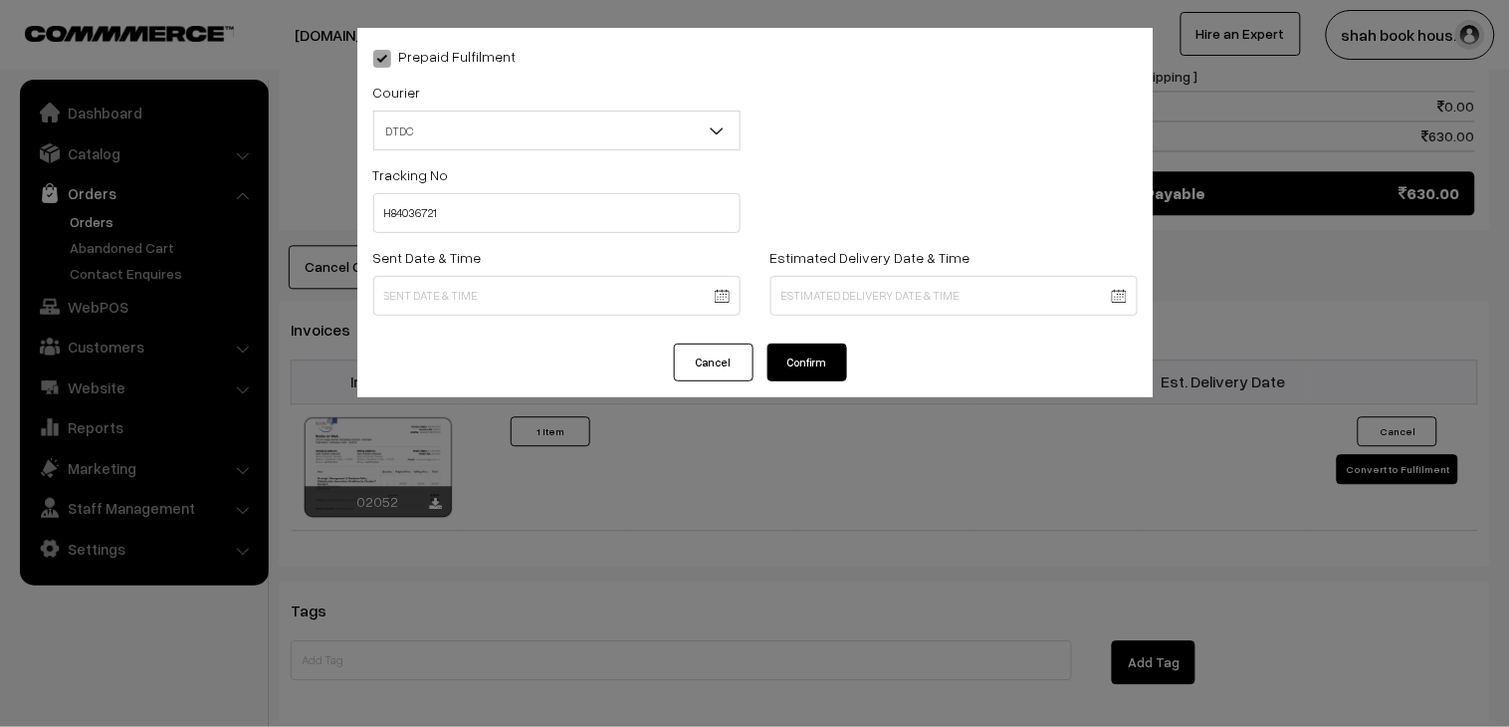
type input "08-09-2025 18:28"
click at [830, 379] on button "Confirm" at bounding box center [807, 362] width 80 height 38
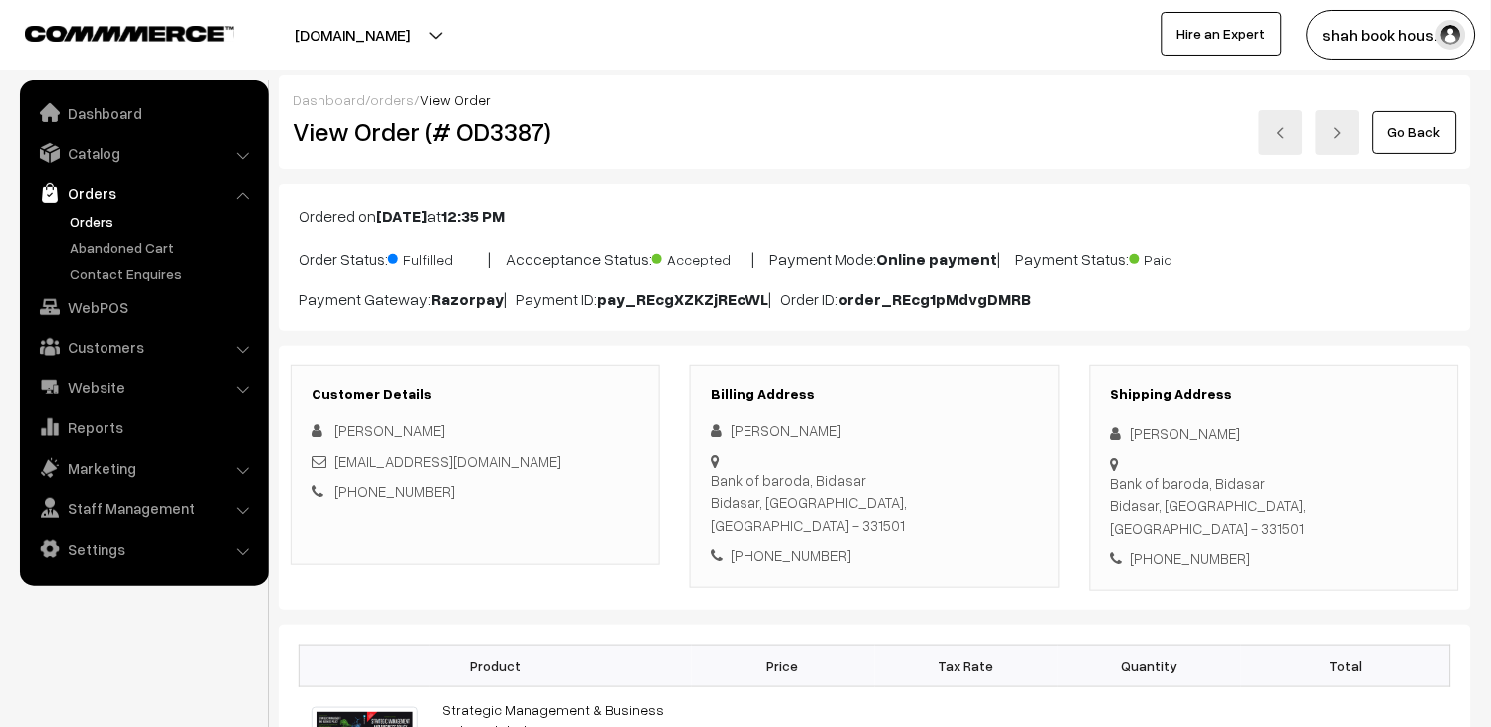
click at [1419, 150] on link "Go Back" at bounding box center [1415, 132] width 85 height 44
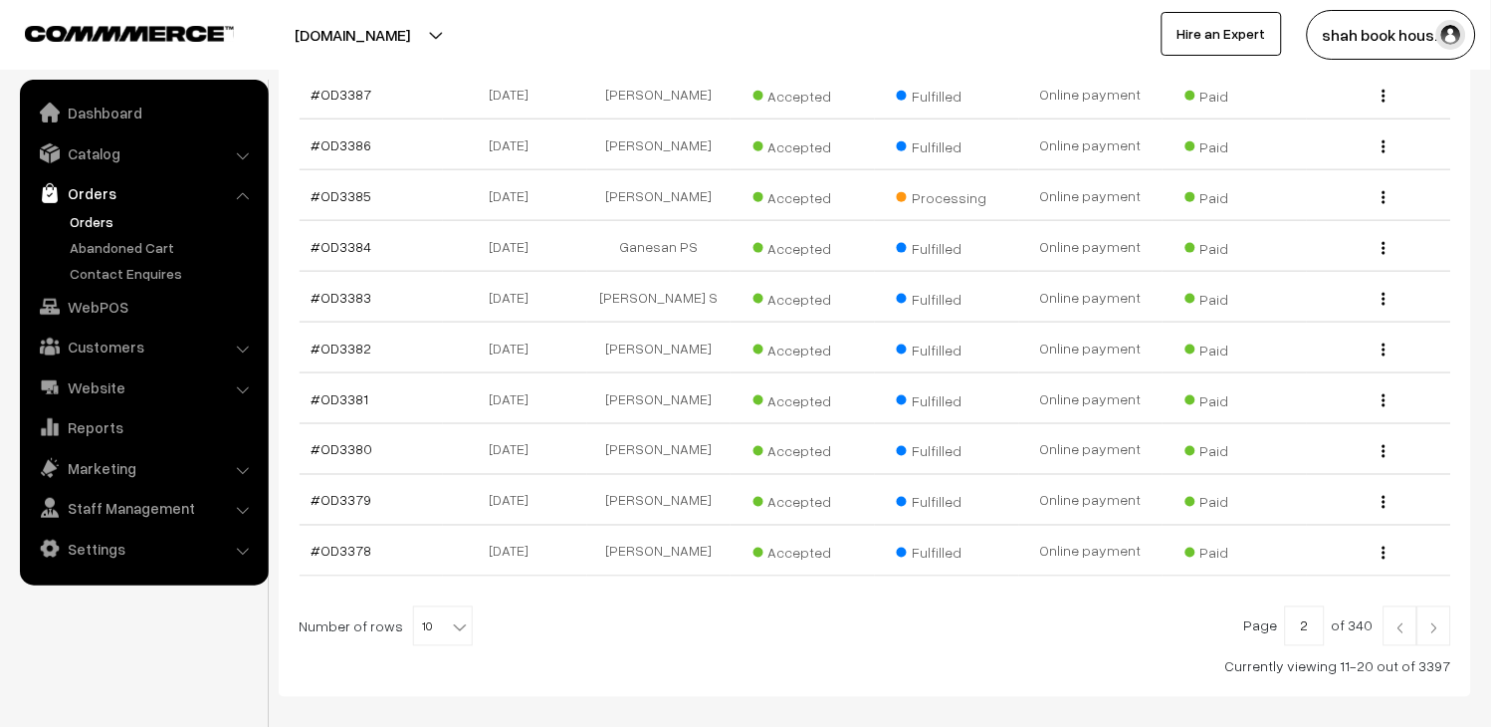
scroll to position [91, 0]
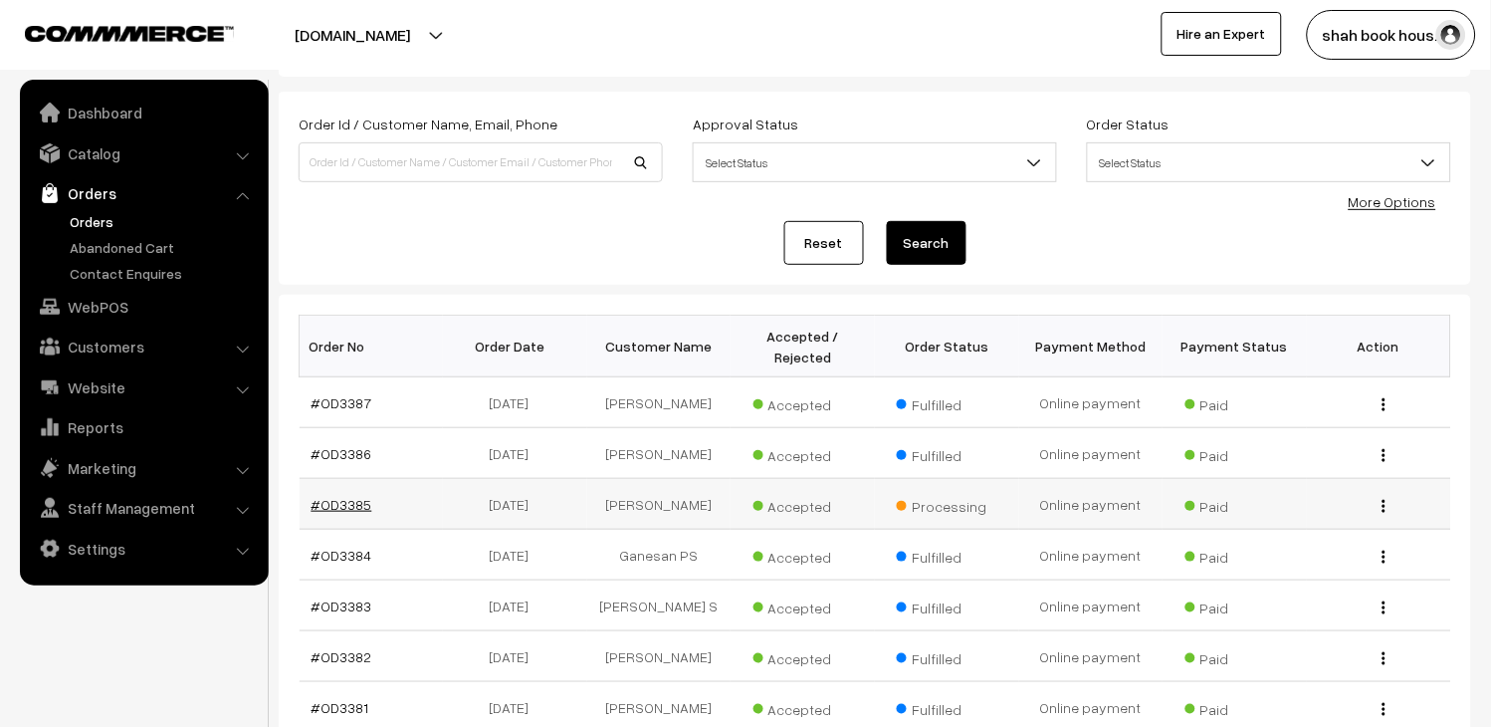
click at [340, 513] on link "#OD3385" at bounding box center [342, 504] width 61 height 17
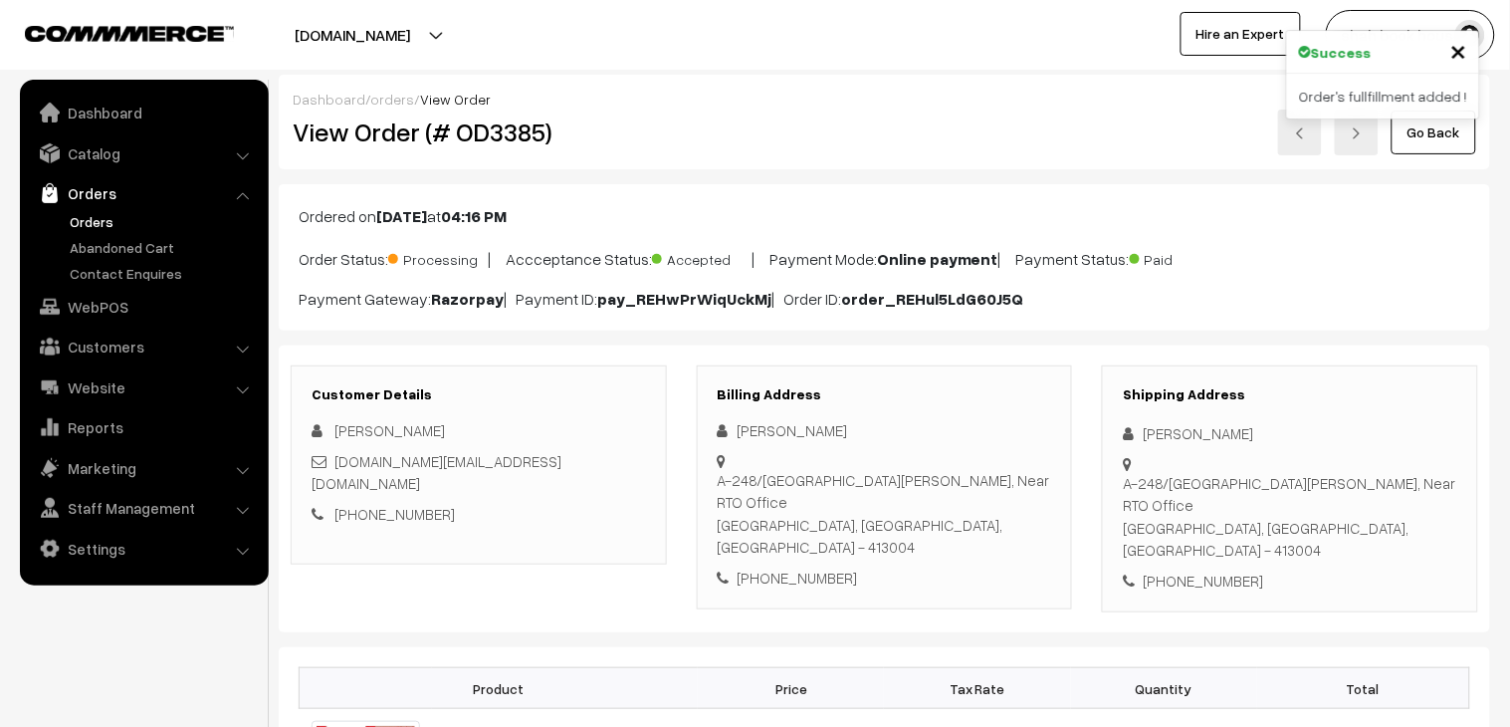
click at [500, 134] on h2 "View Order (# OD3385)" at bounding box center [480, 131] width 374 height 31
copy h2 "OD3385"
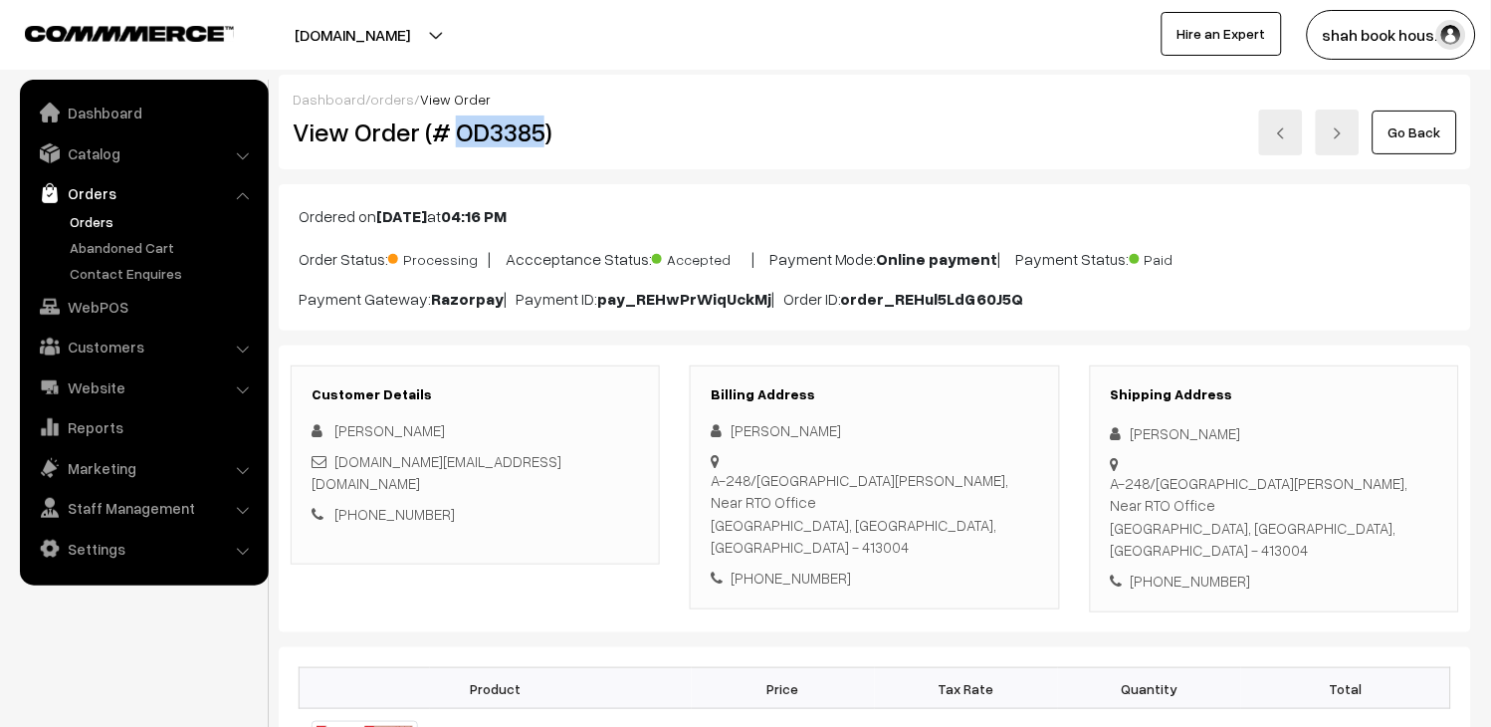
copy h2 "OD3385"
